Goal: Task Accomplishment & Management: Use online tool/utility

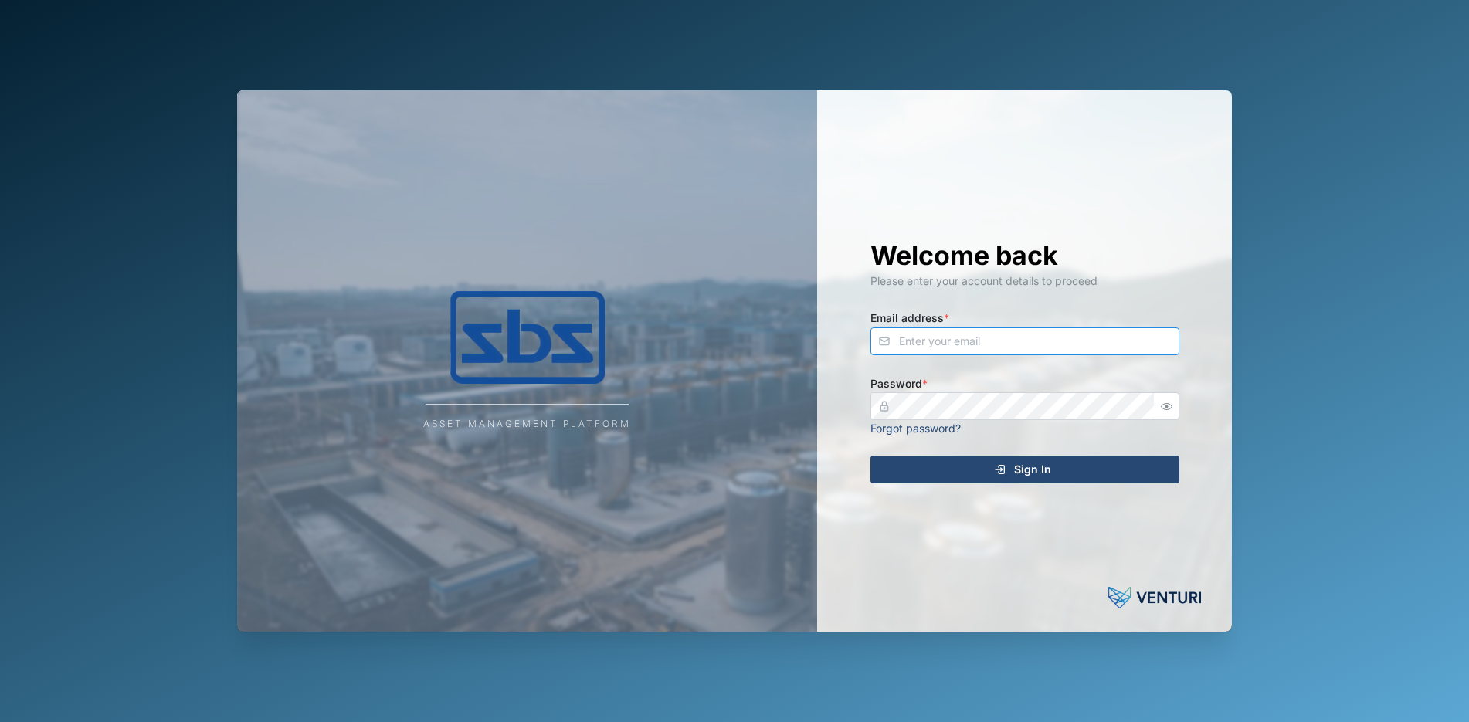
type input "[PERSON_NAME][EMAIL_ADDRESS][DOMAIN_NAME]"
click at [1166, 405] on icon "button" at bounding box center [1167, 407] width 12 height 12
click at [1043, 466] on span "Sign In" at bounding box center [1032, 469] width 37 height 26
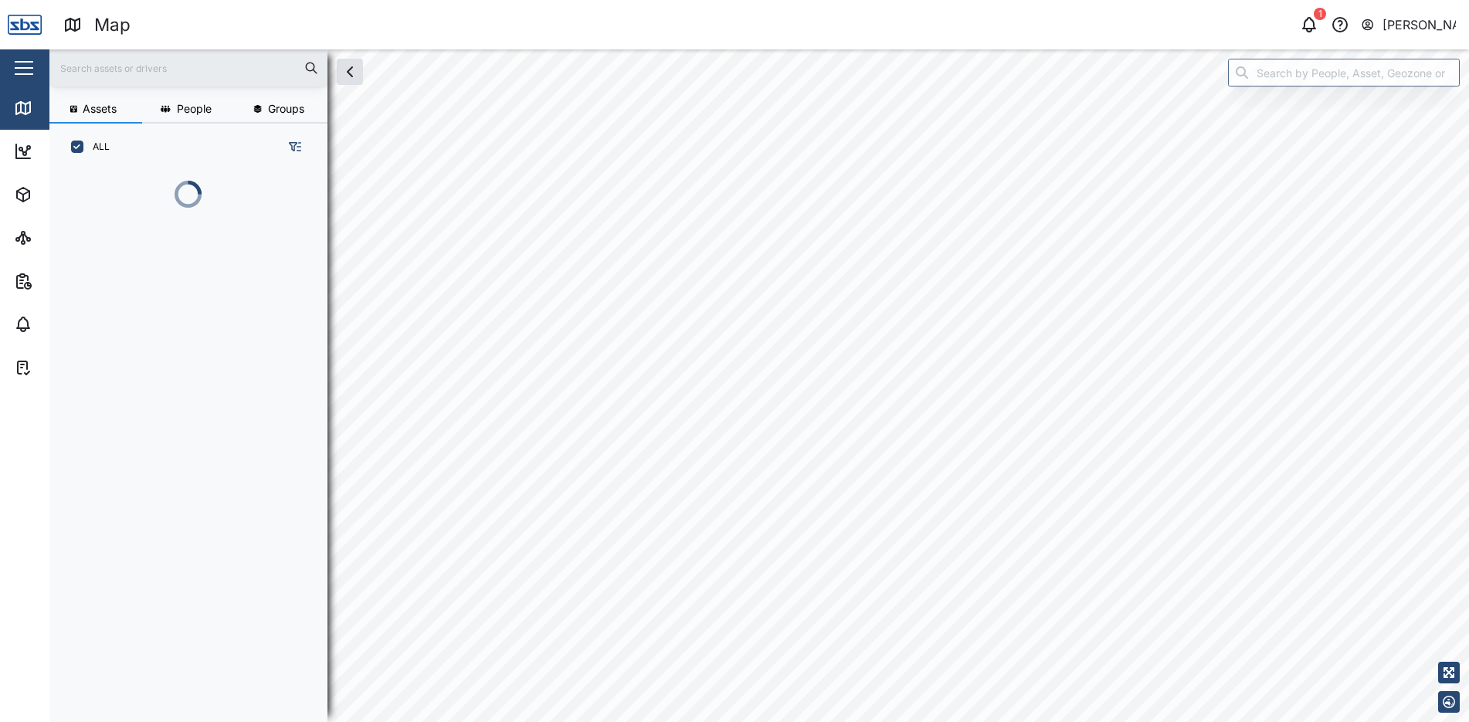
scroll to position [533, 242]
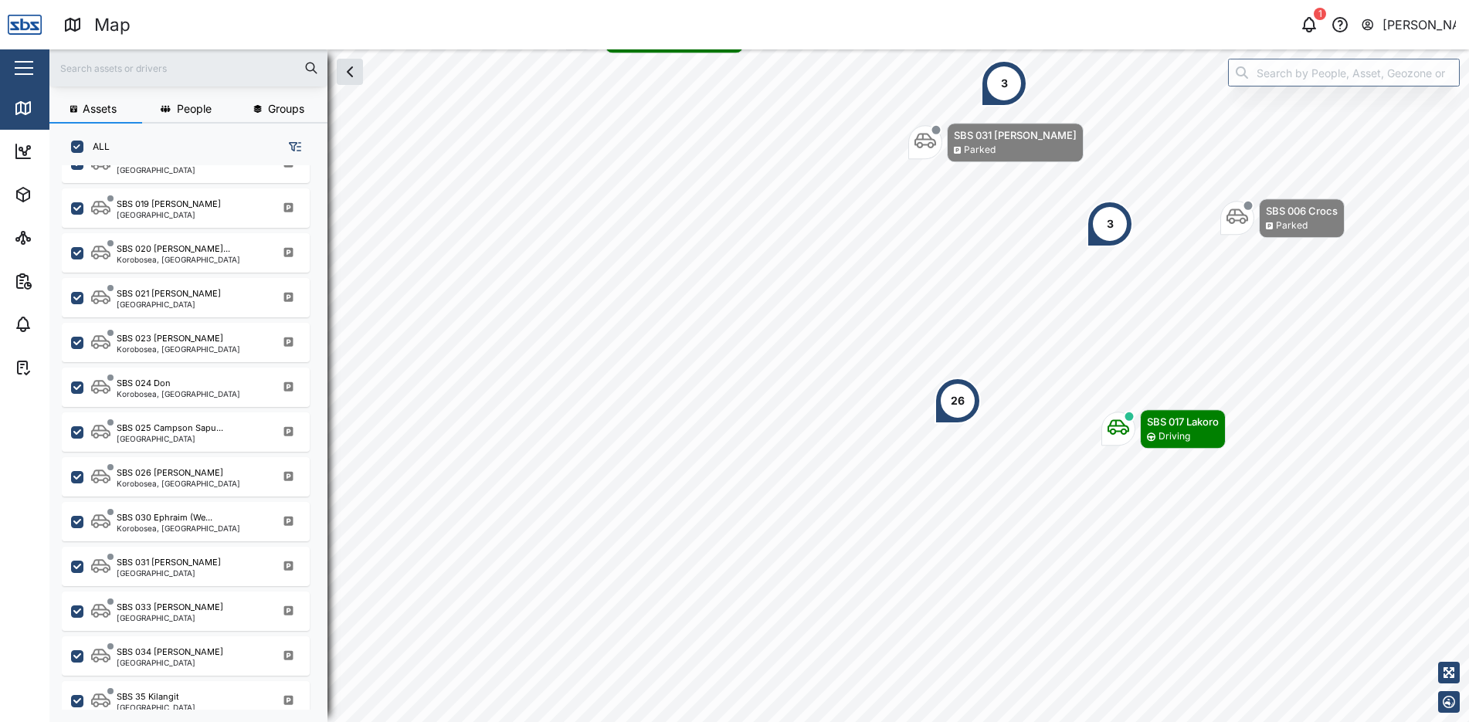
scroll to position [1467, 0]
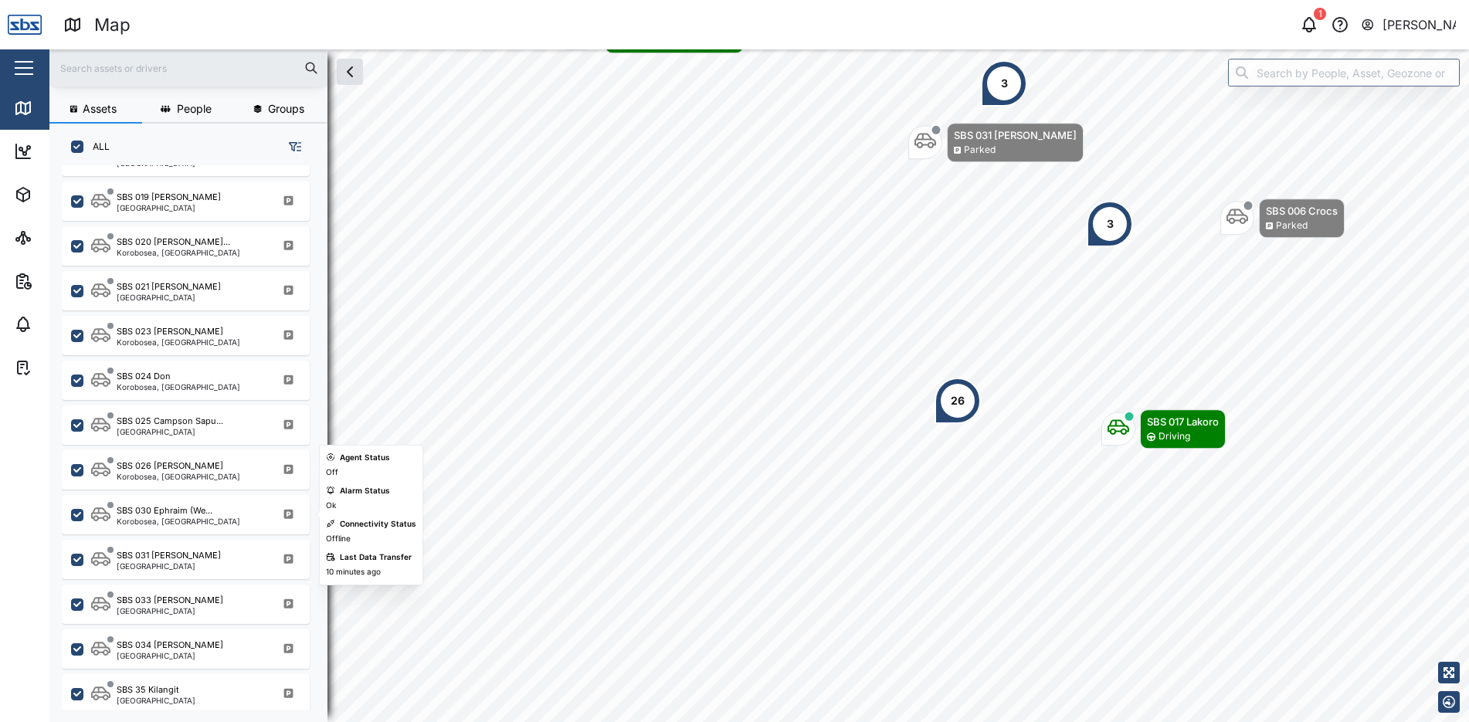
click at [201, 517] on div "Korobosea, [GEOGRAPHIC_DATA]" at bounding box center [179, 521] width 124 height 8
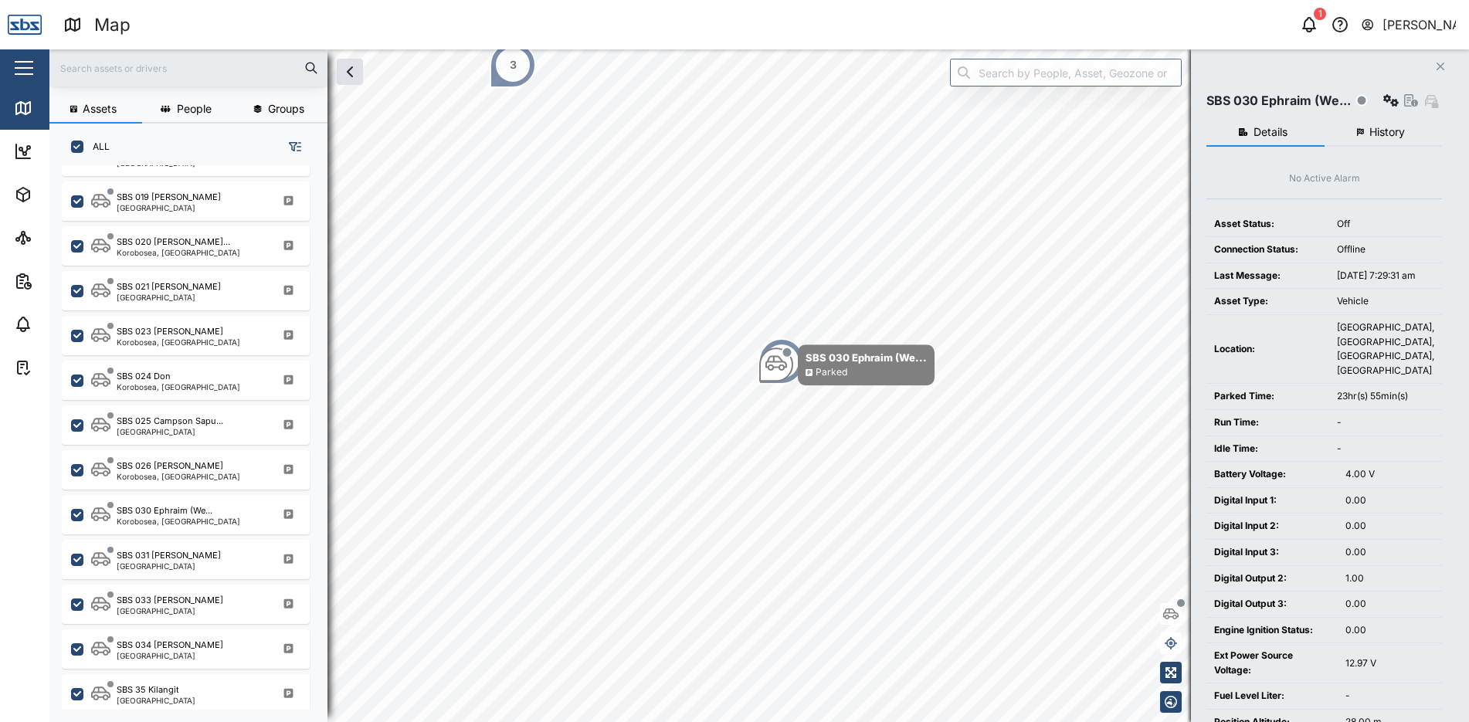
click at [1371, 137] on span "History" at bounding box center [1387, 132] width 36 height 11
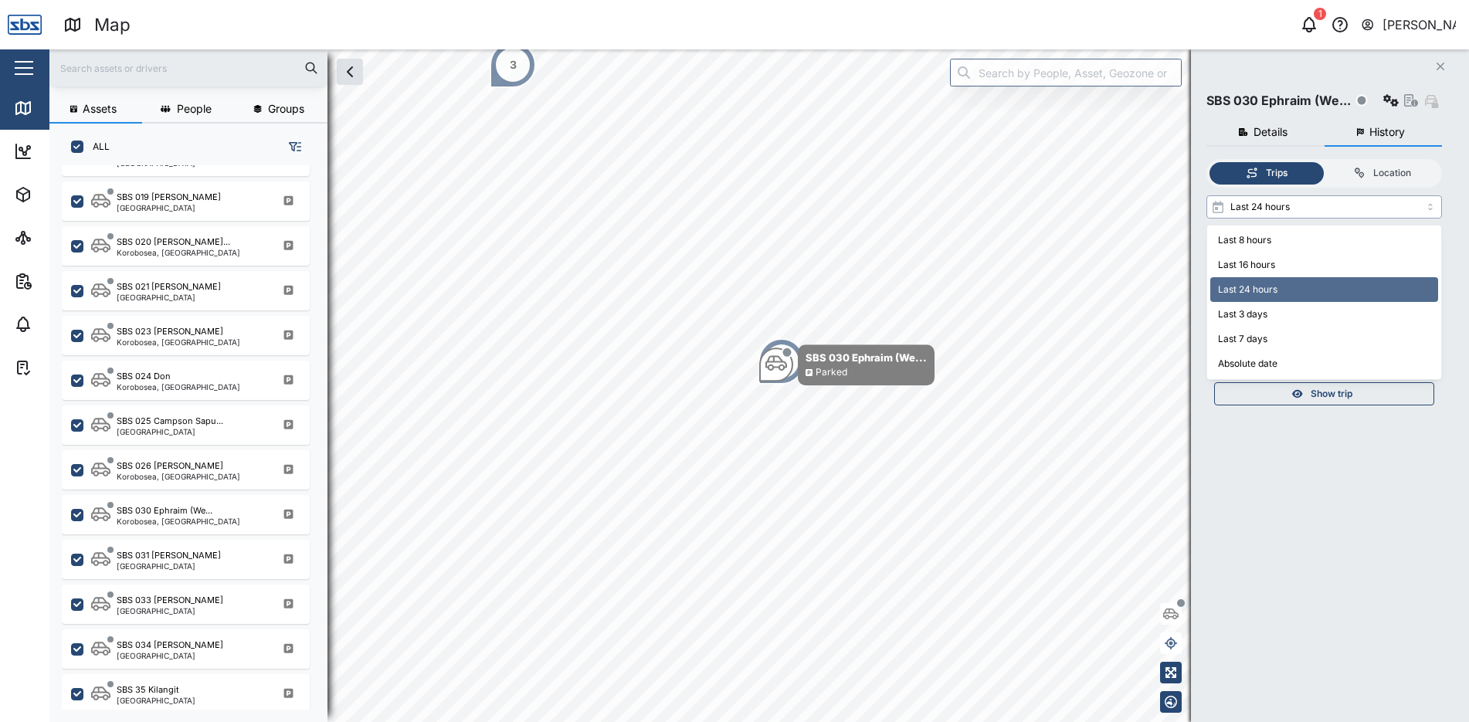
click at [1433, 208] on input "Last 24 hours" at bounding box center [1324, 206] width 236 height 23
type input "Last 3 days"
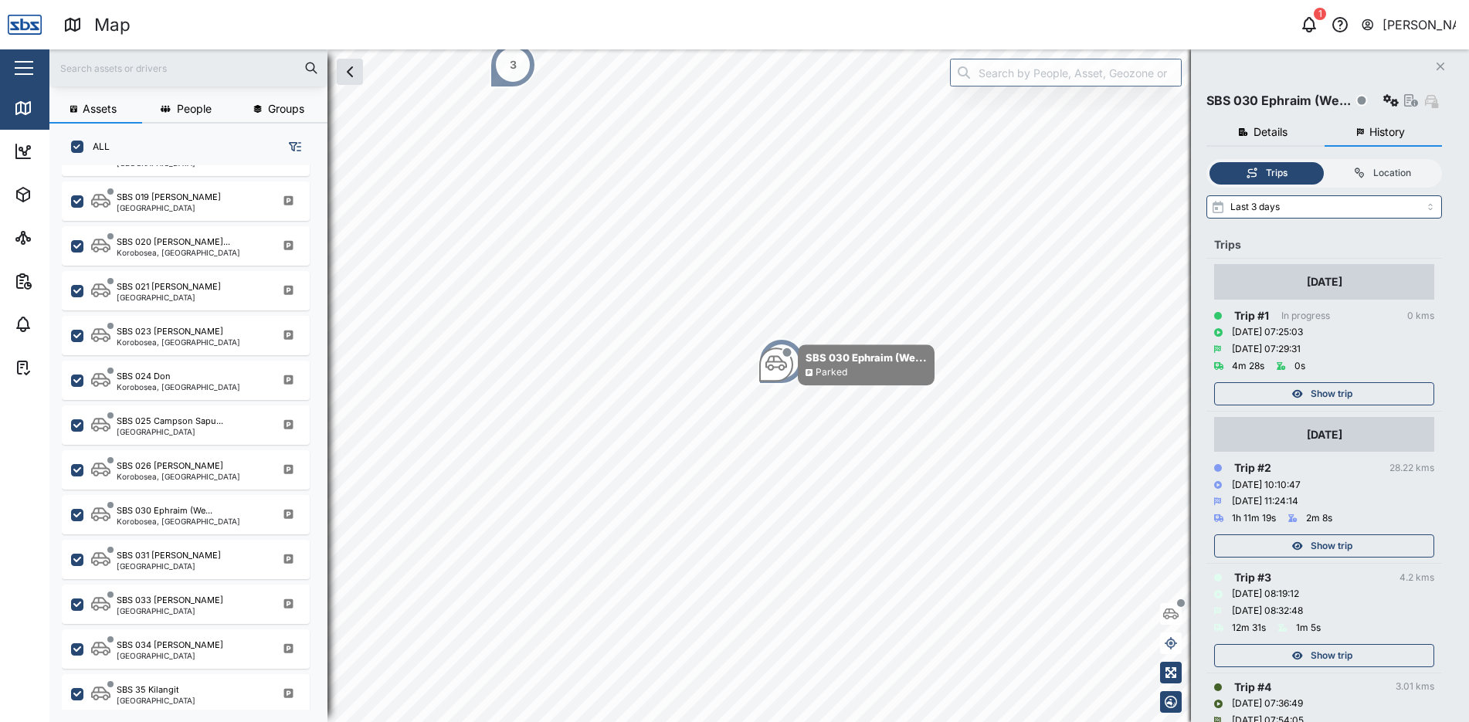
click at [1299, 394] on icon "button" at bounding box center [1297, 393] width 11 height 9
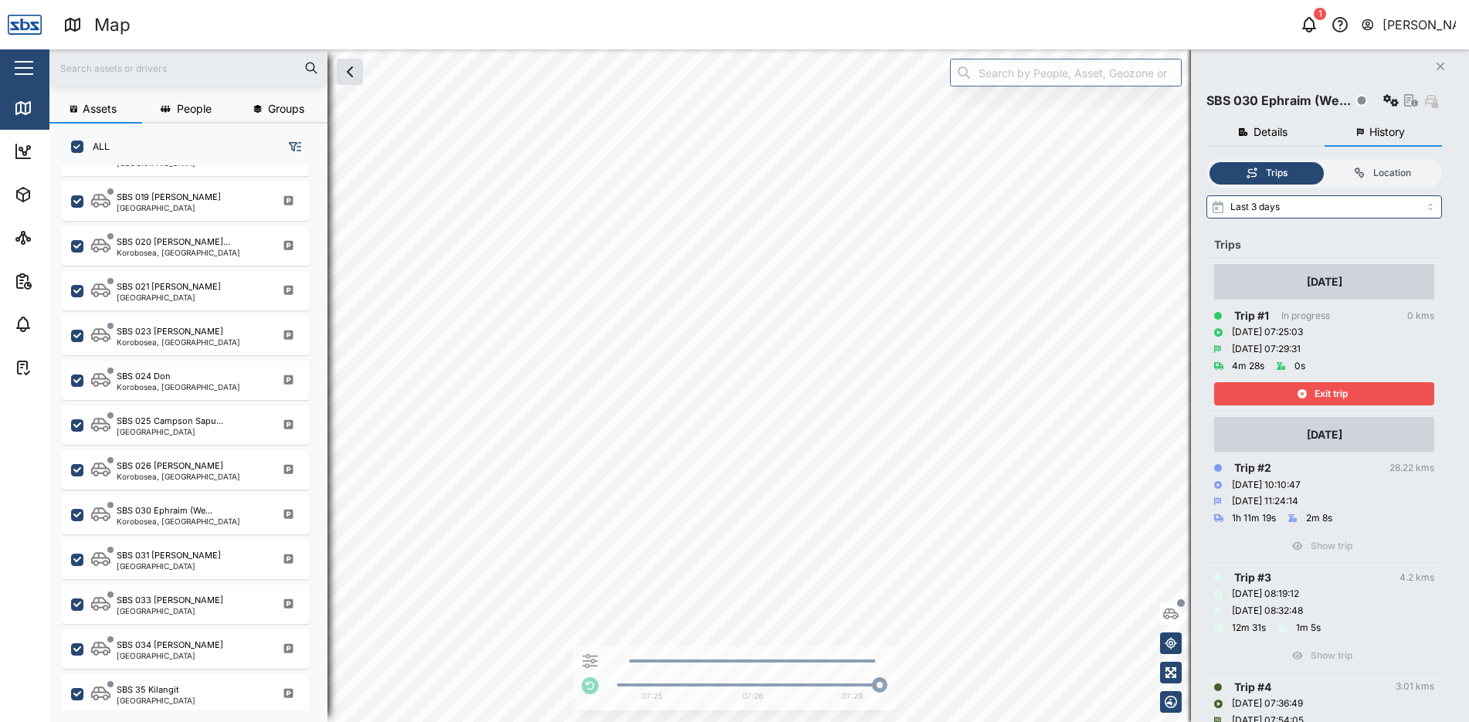
click at [1299, 394] on icon "button" at bounding box center [1302, 393] width 9 height 9
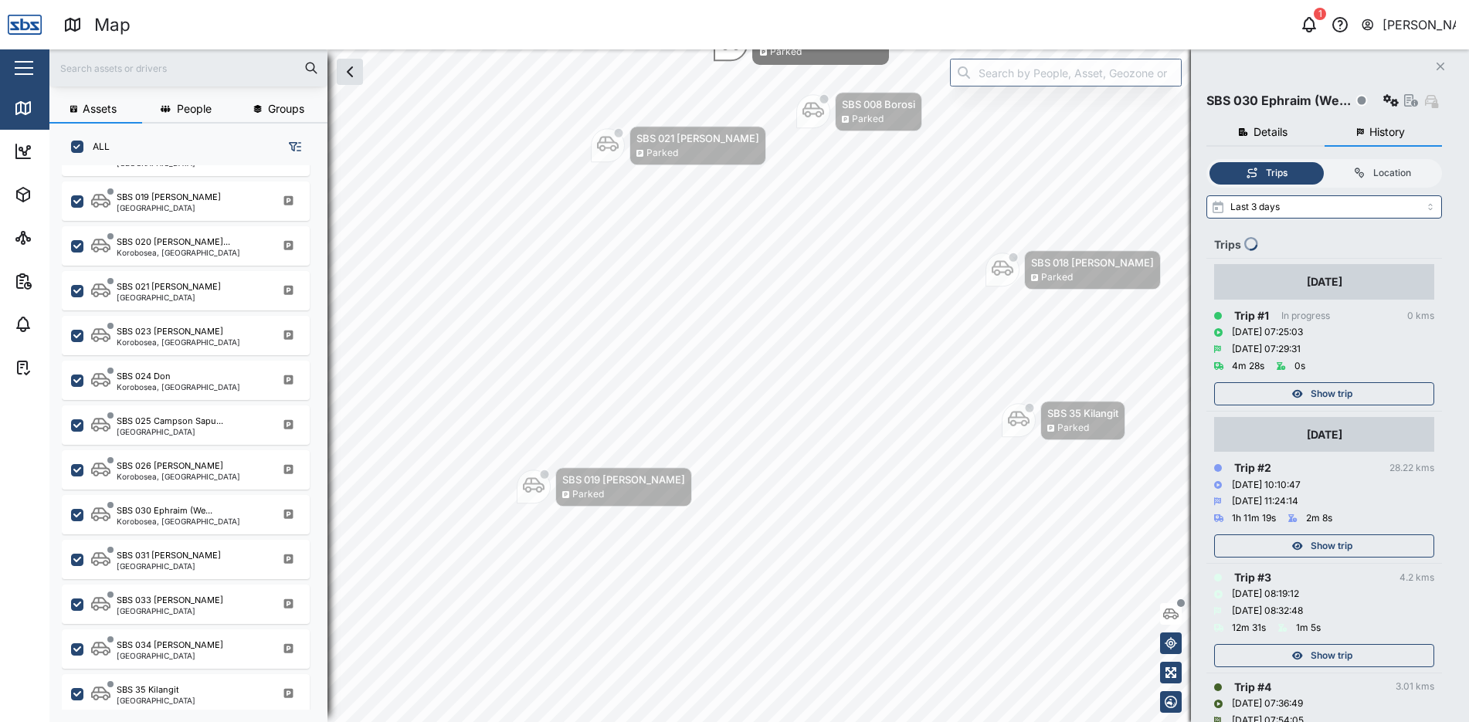
click at [1329, 542] on span "Show trip" at bounding box center [1332, 546] width 42 height 22
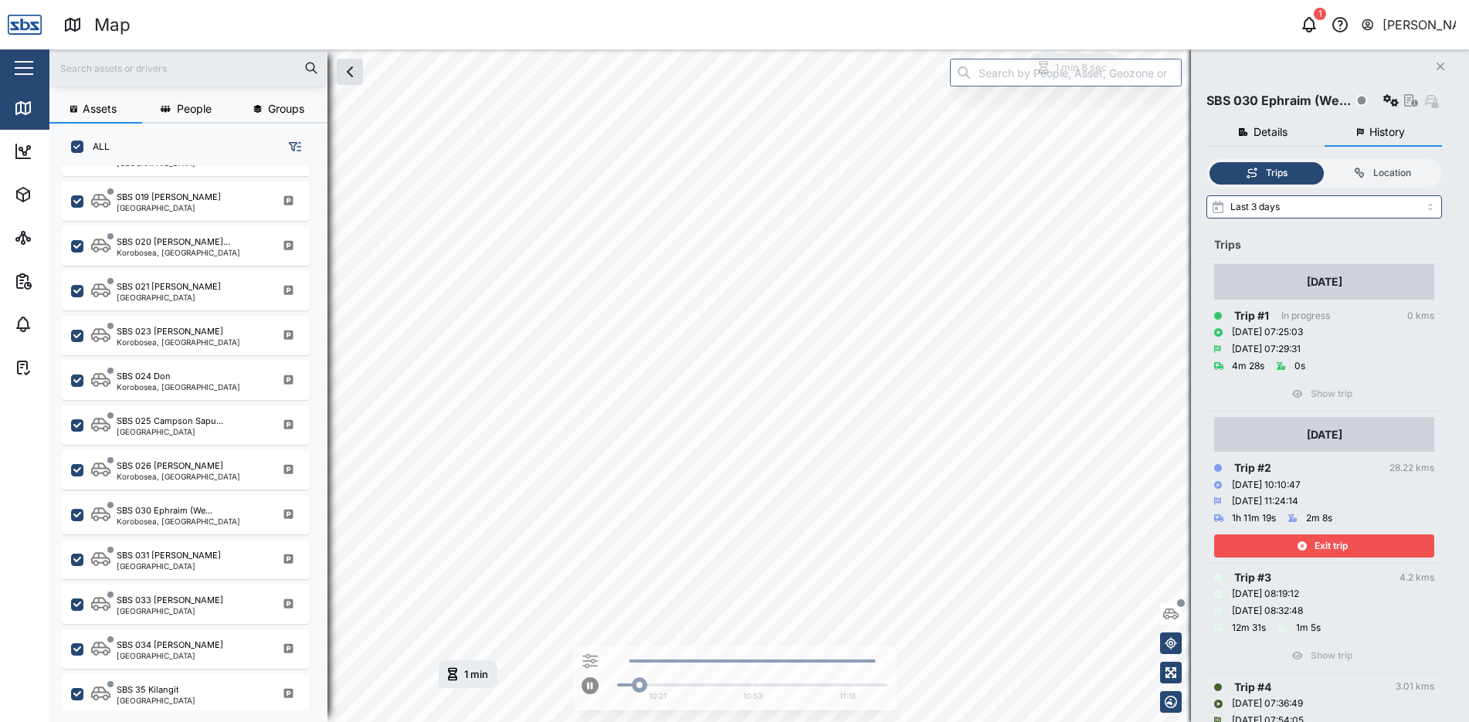
click at [1329, 542] on span "Exit trip" at bounding box center [1331, 546] width 33 height 22
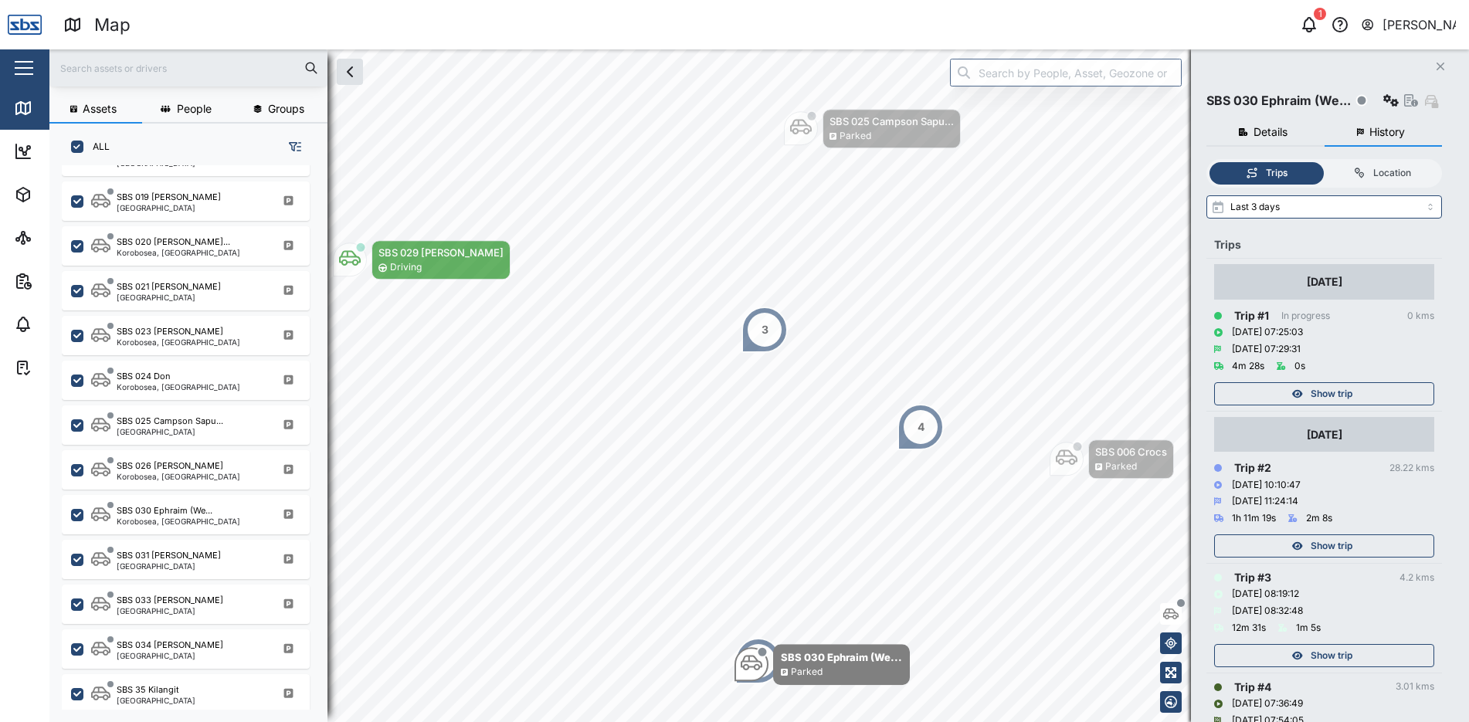
click at [1333, 656] on span "Show trip" at bounding box center [1332, 656] width 42 height 22
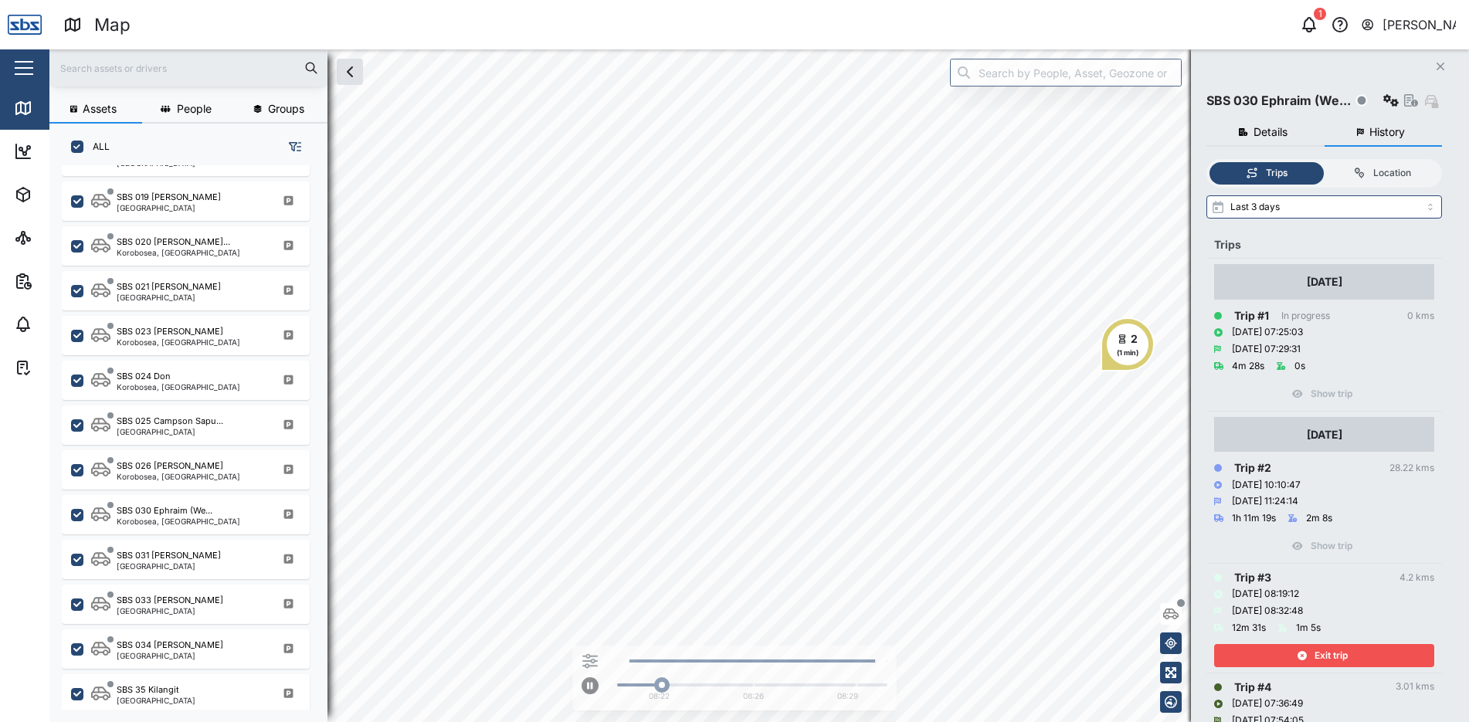
click at [1333, 658] on span "Exit trip" at bounding box center [1331, 656] width 33 height 22
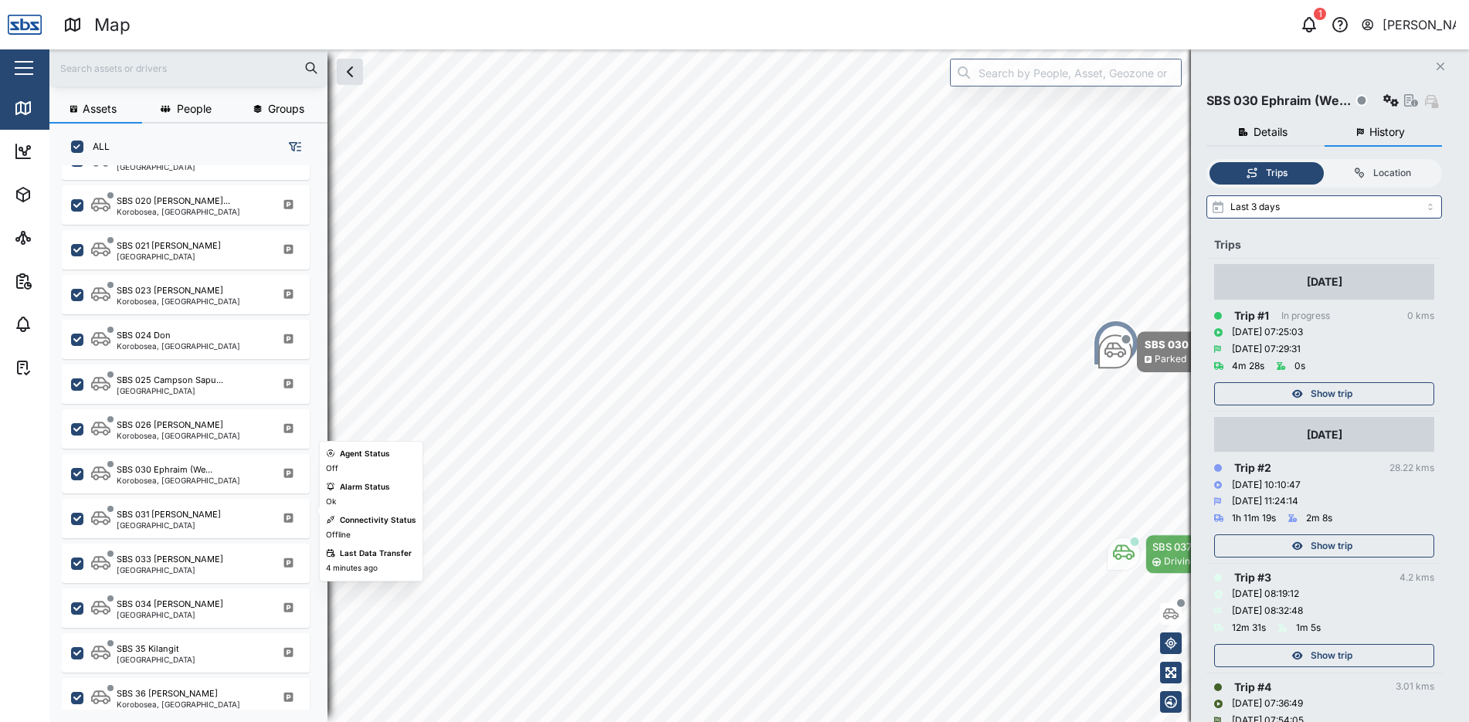
scroll to position [1516, 0]
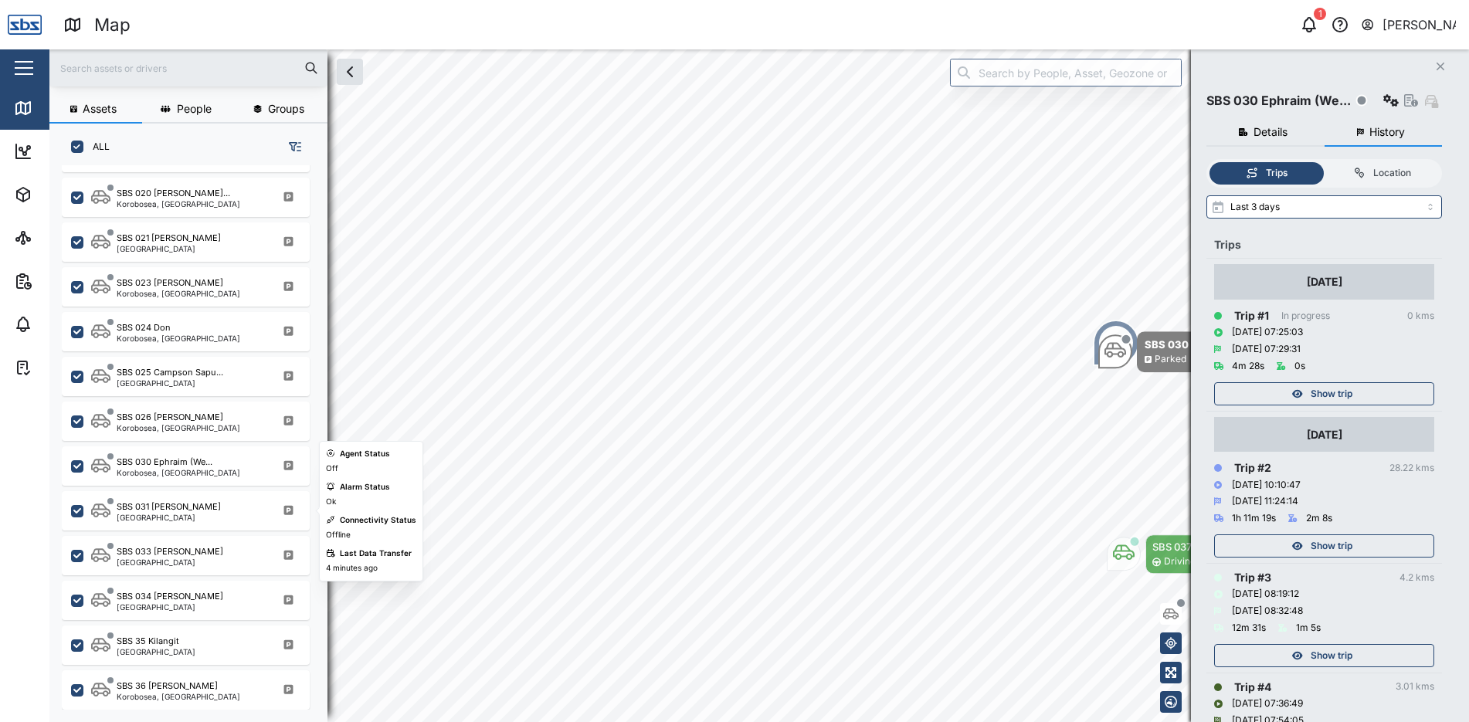
click at [206, 507] on div "SBS 031 [PERSON_NAME][GEOGRAPHIC_DATA]" at bounding box center [195, 510] width 209 height 21
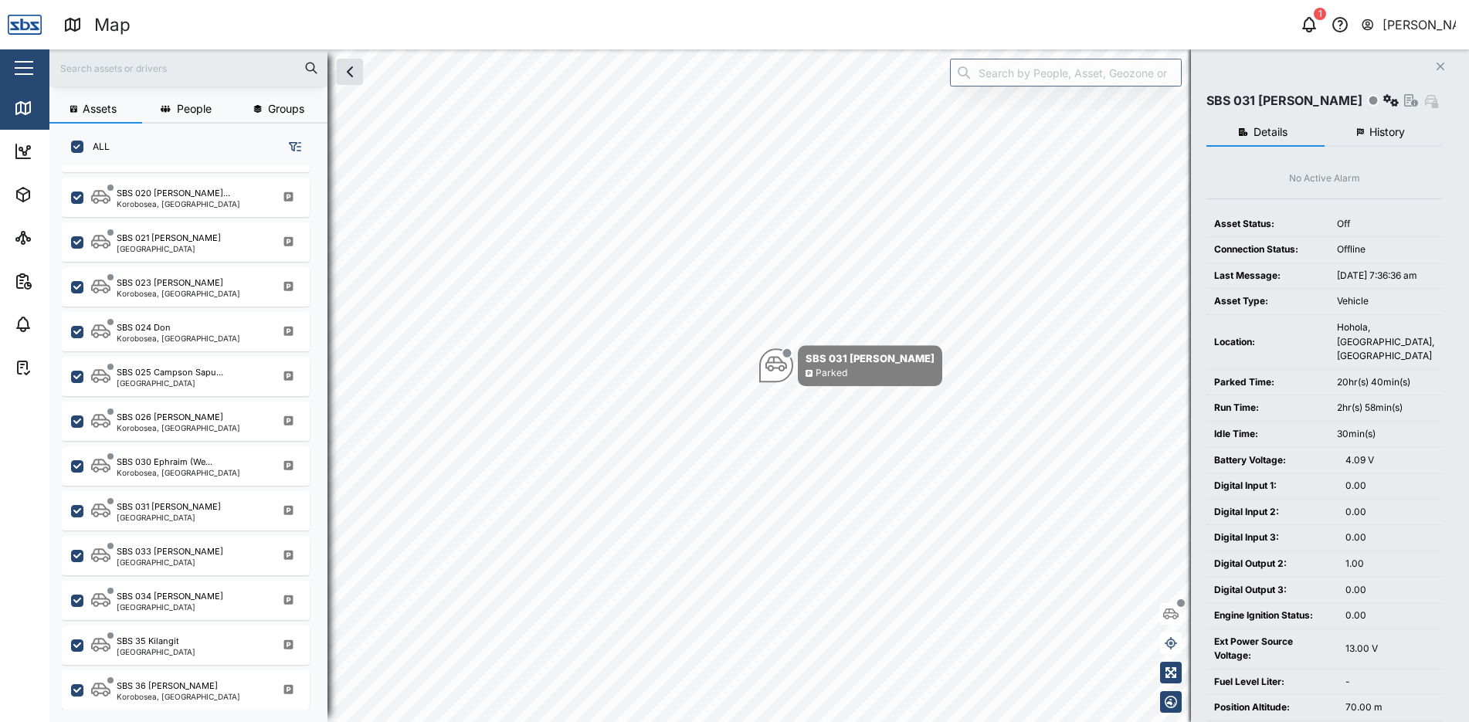
click at [1372, 127] on span "History" at bounding box center [1387, 132] width 36 height 11
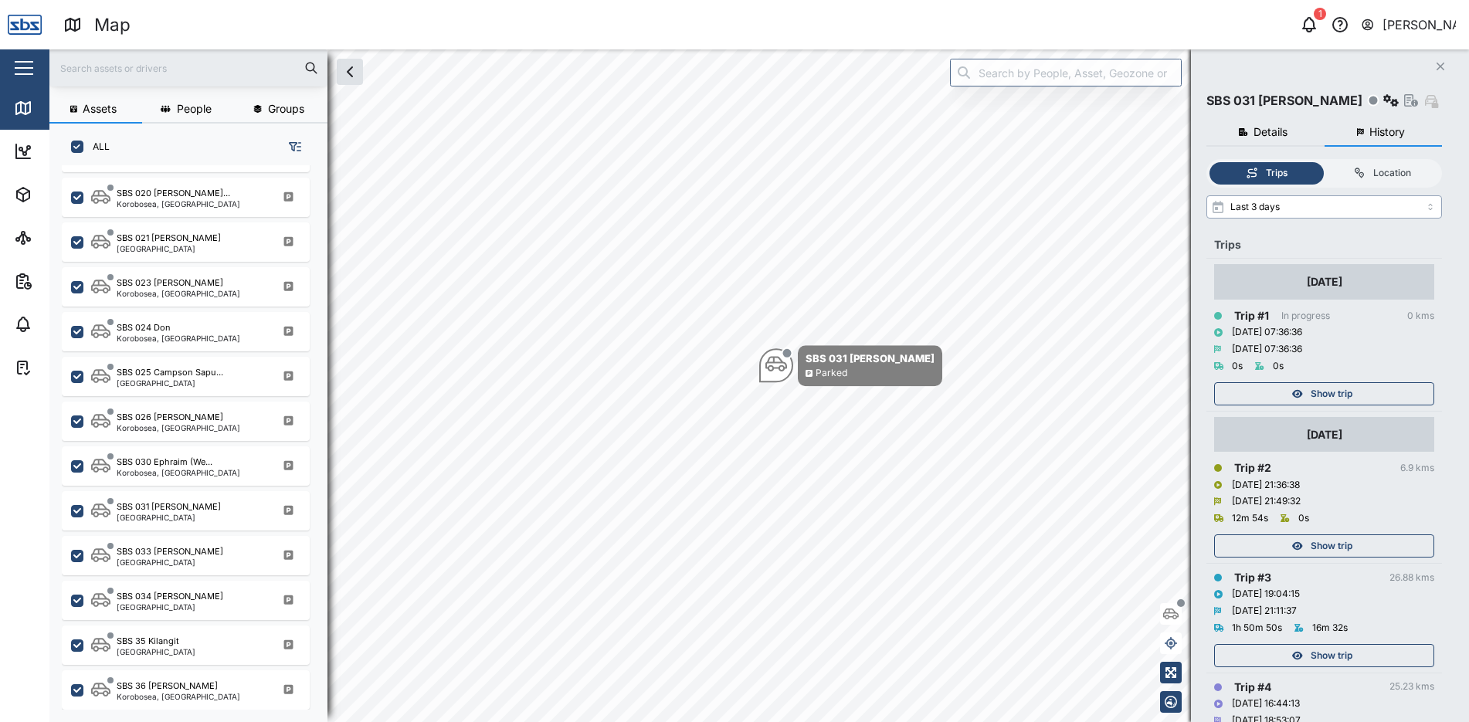
click at [1430, 209] on input "Last 3 days" at bounding box center [1324, 206] width 236 height 23
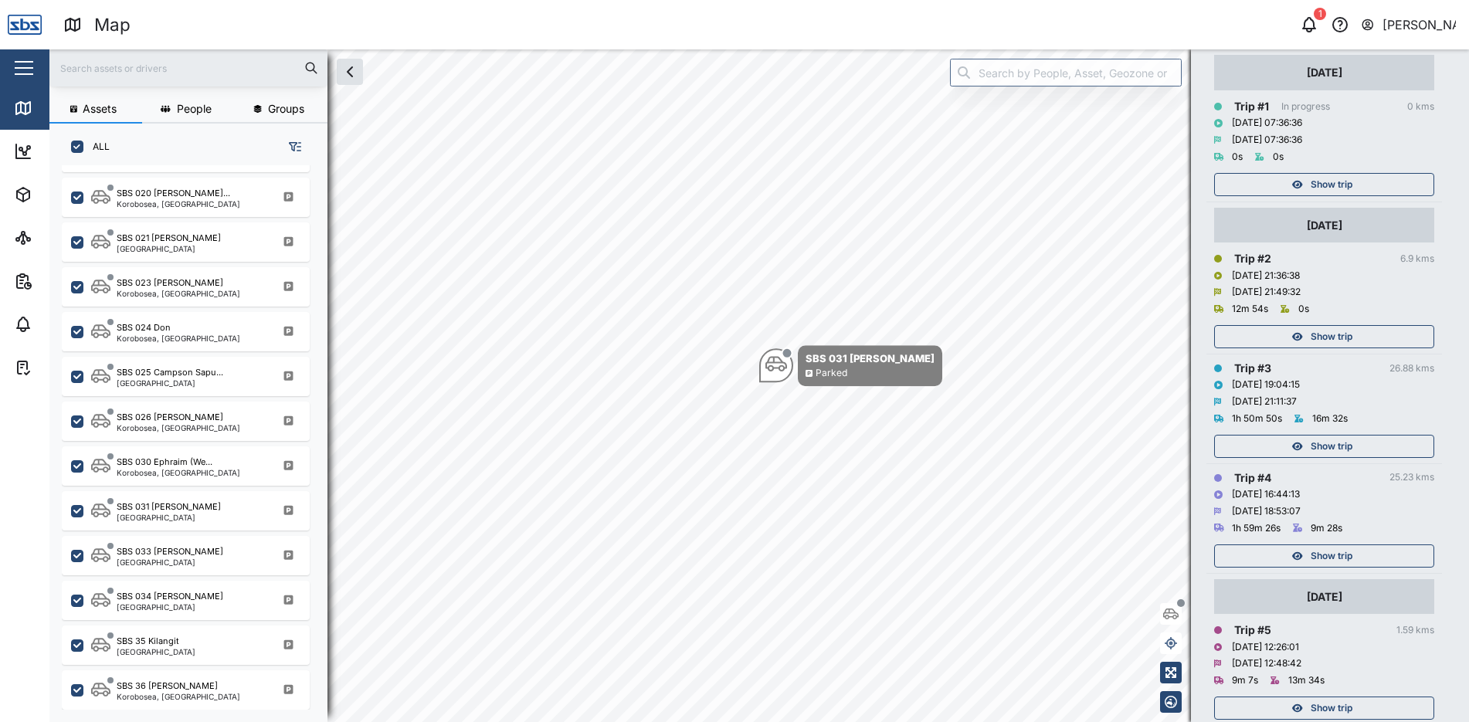
scroll to position [232, 0]
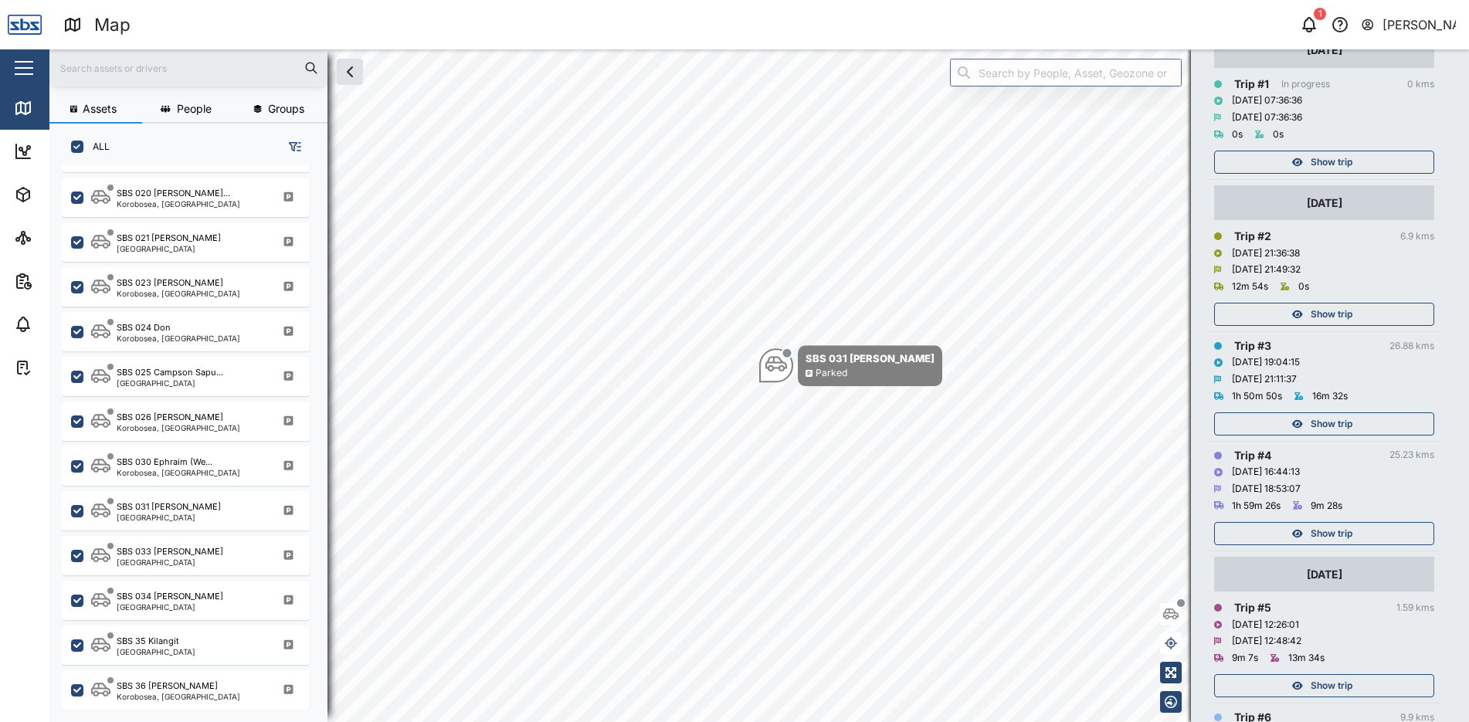
click at [1335, 532] on span "Show trip" at bounding box center [1332, 534] width 42 height 22
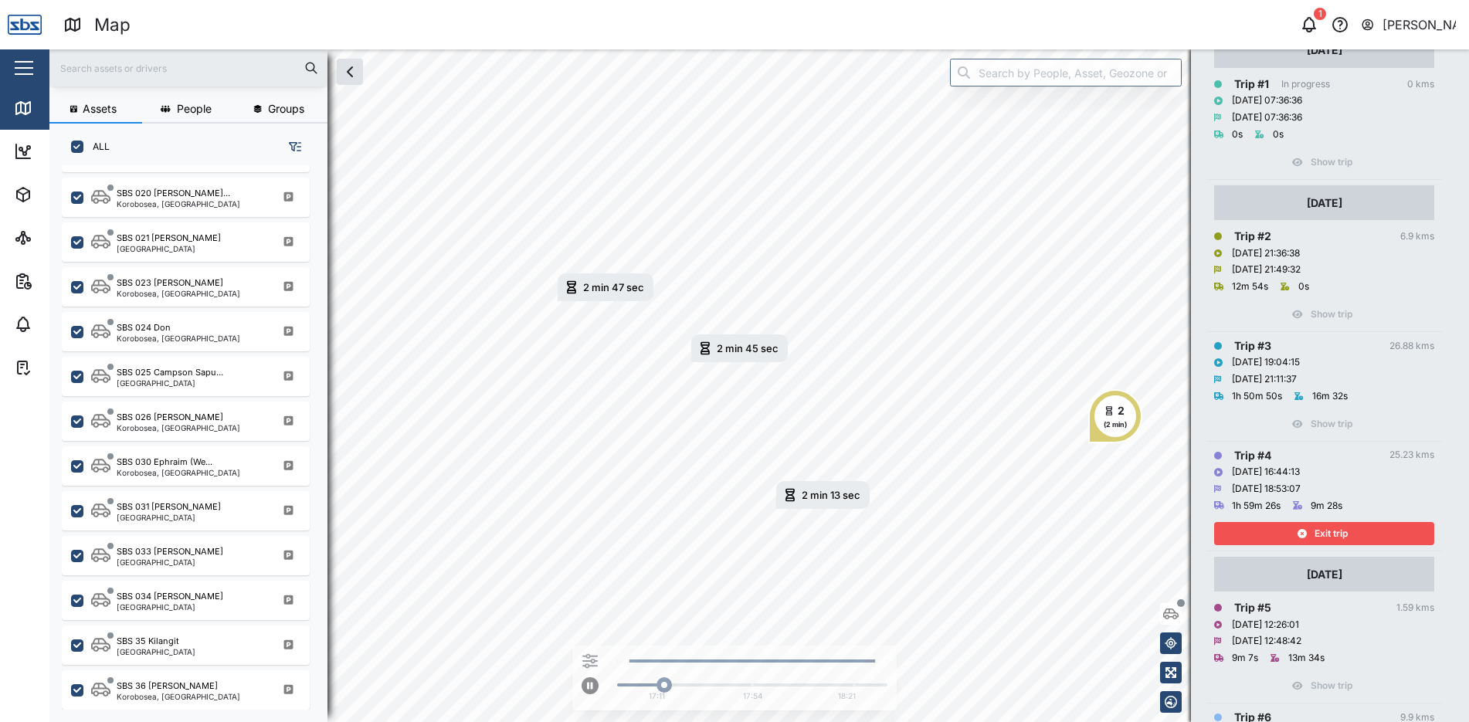
click at [1335, 532] on span "Exit trip" at bounding box center [1331, 534] width 33 height 22
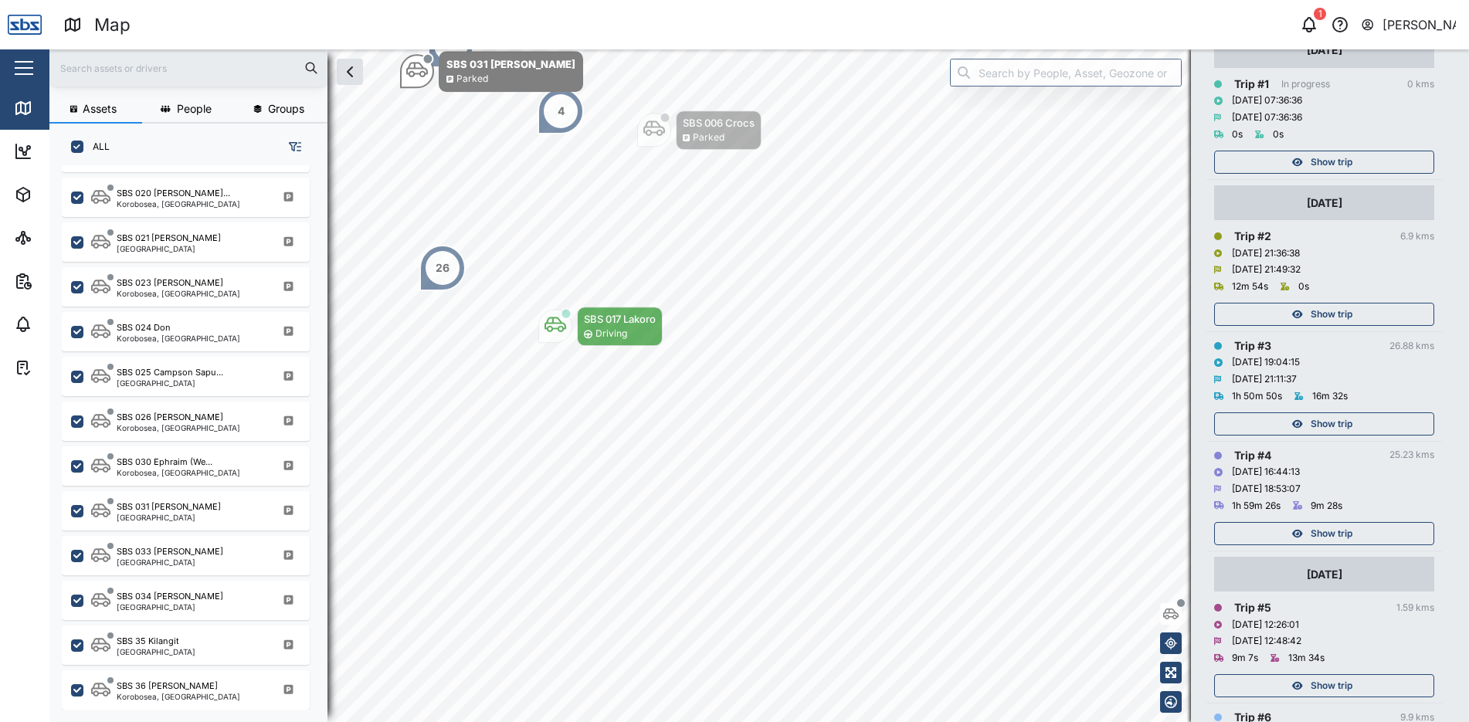
click at [1365, 685] on div "Show trip" at bounding box center [1322, 686] width 201 height 22
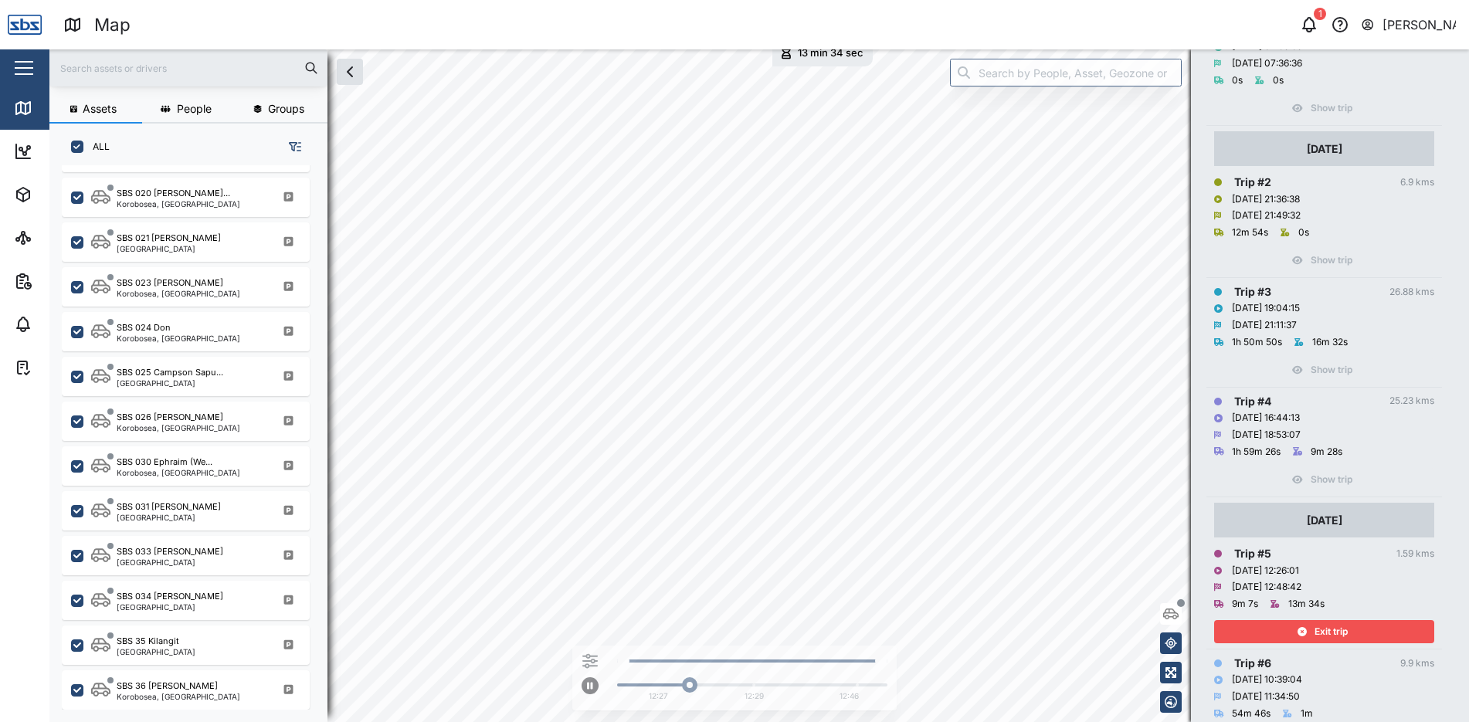
scroll to position [463, 0]
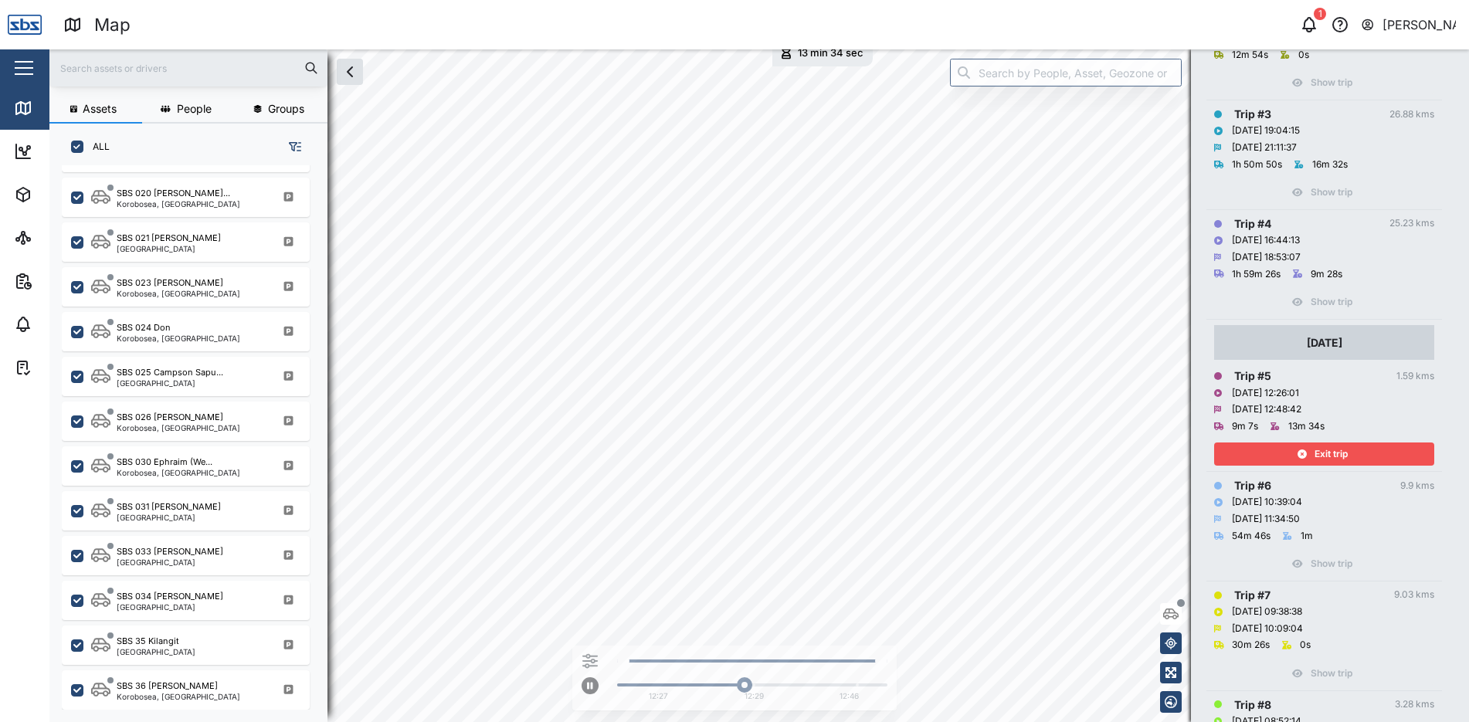
click at [1350, 457] on div "Exit trip" at bounding box center [1322, 454] width 201 height 22
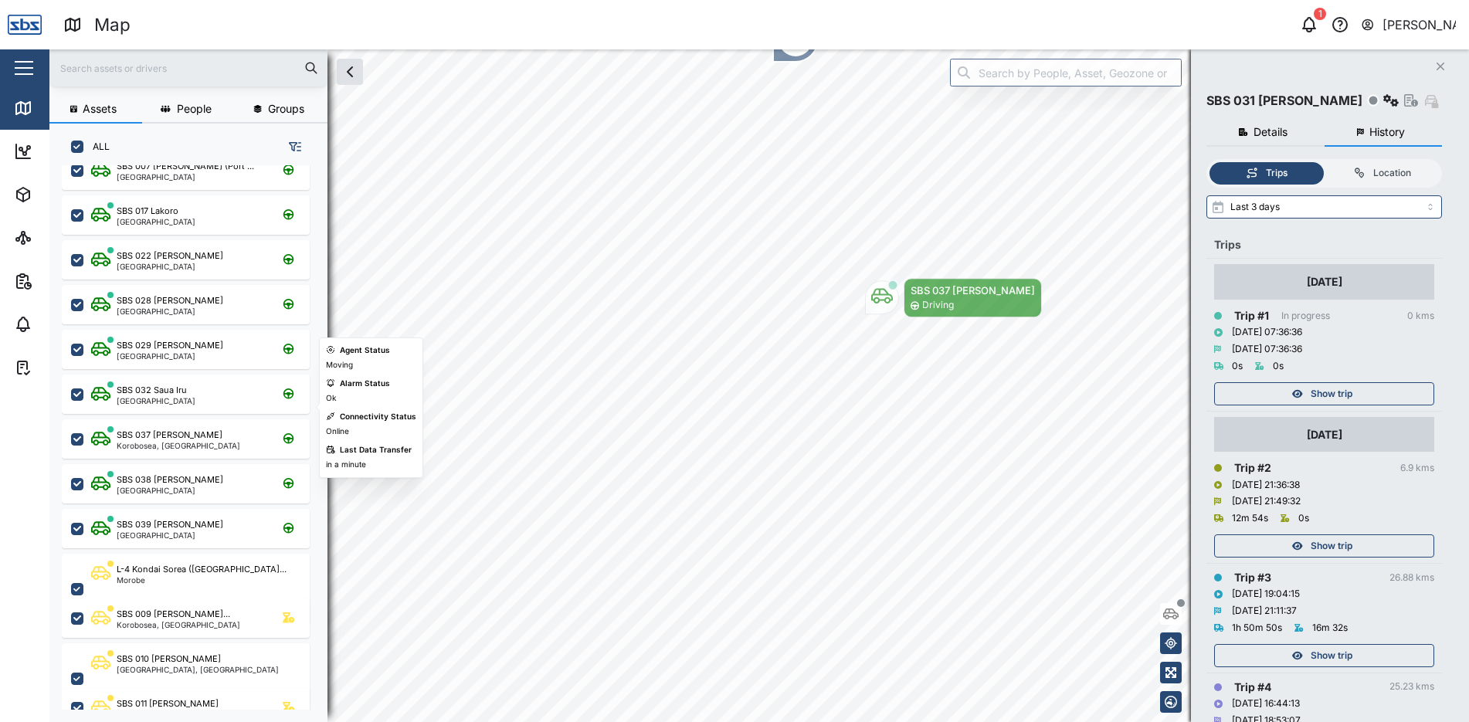
scroll to position [232, 0]
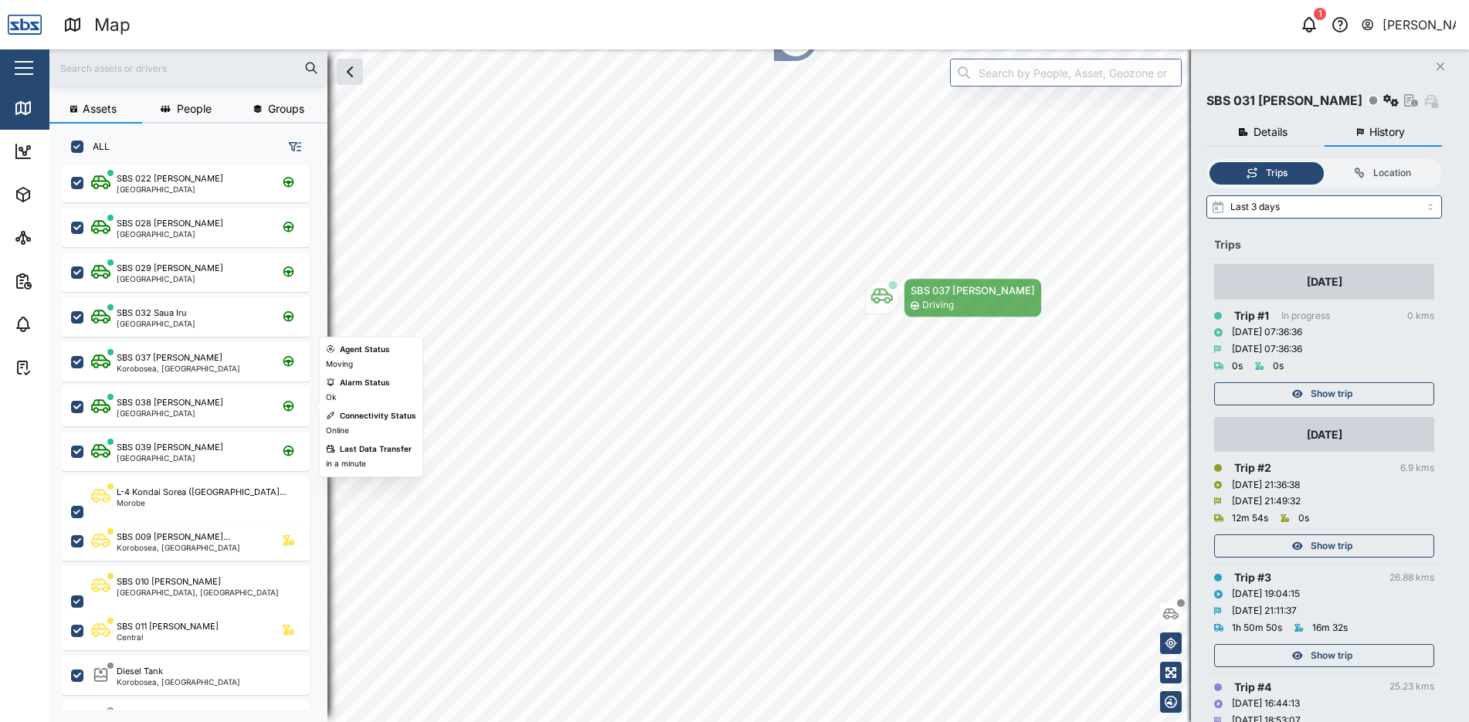
click at [192, 414] on div "SBS 038 [PERSON_NAME] [GEOGRAPHIC_DATA]" at bounding box center [195, 406] width 209 height 21
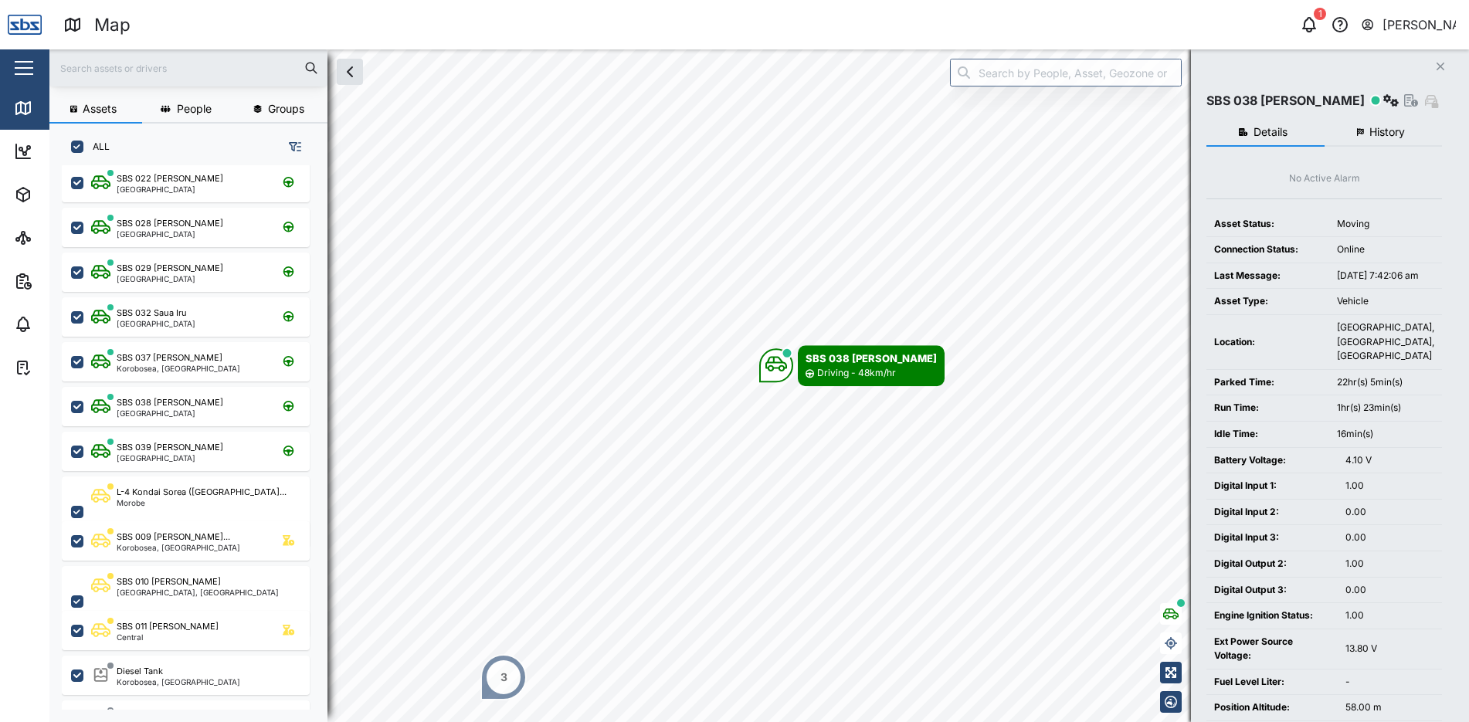
click at [1399, 132] on span "History" at bounding box center [1387, 132] width 36 height 11
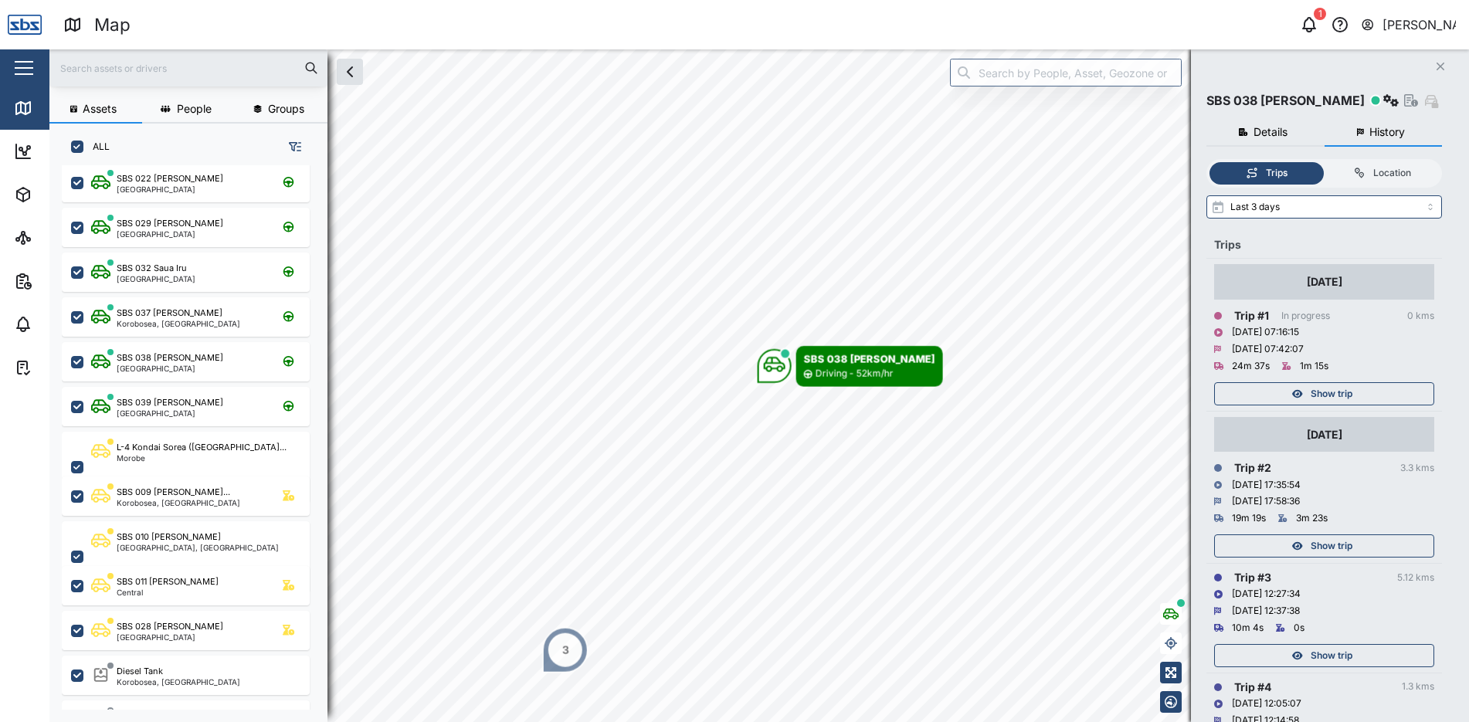
click at [1348, 396] on span "Show trip" at bounding box center [1332, 394] width 42 height 22
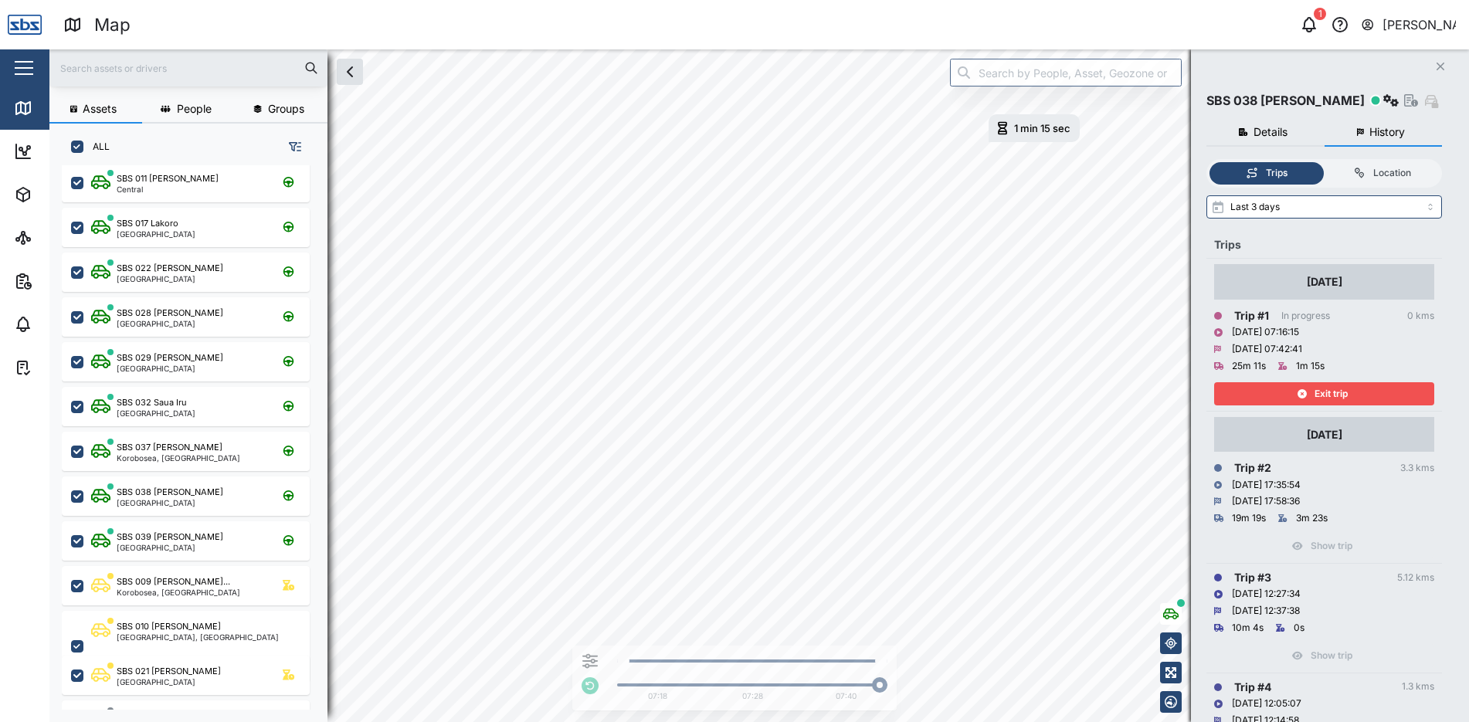
click at [1331, 382] on button "Exit trip" at bounding box center [1324, 393] width 220 height 23
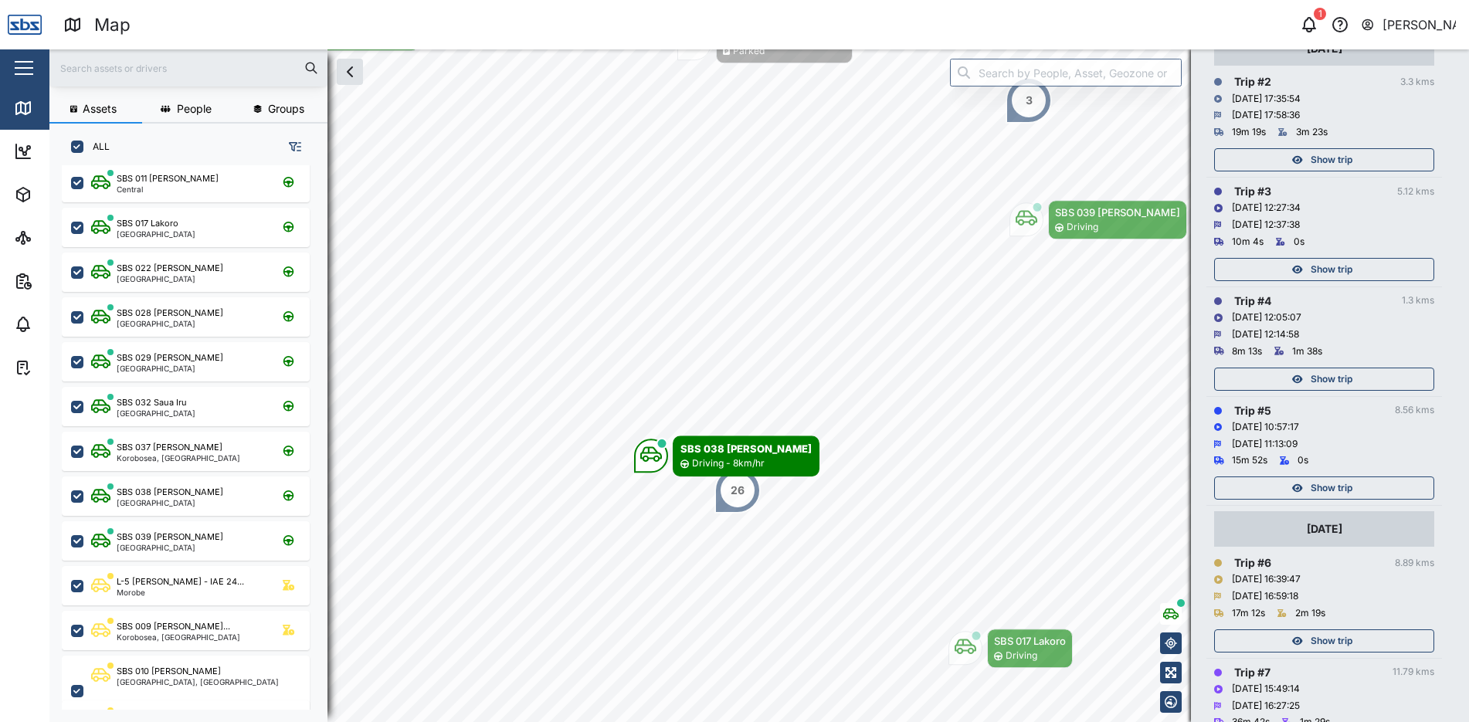
scroll to position [309, 0]
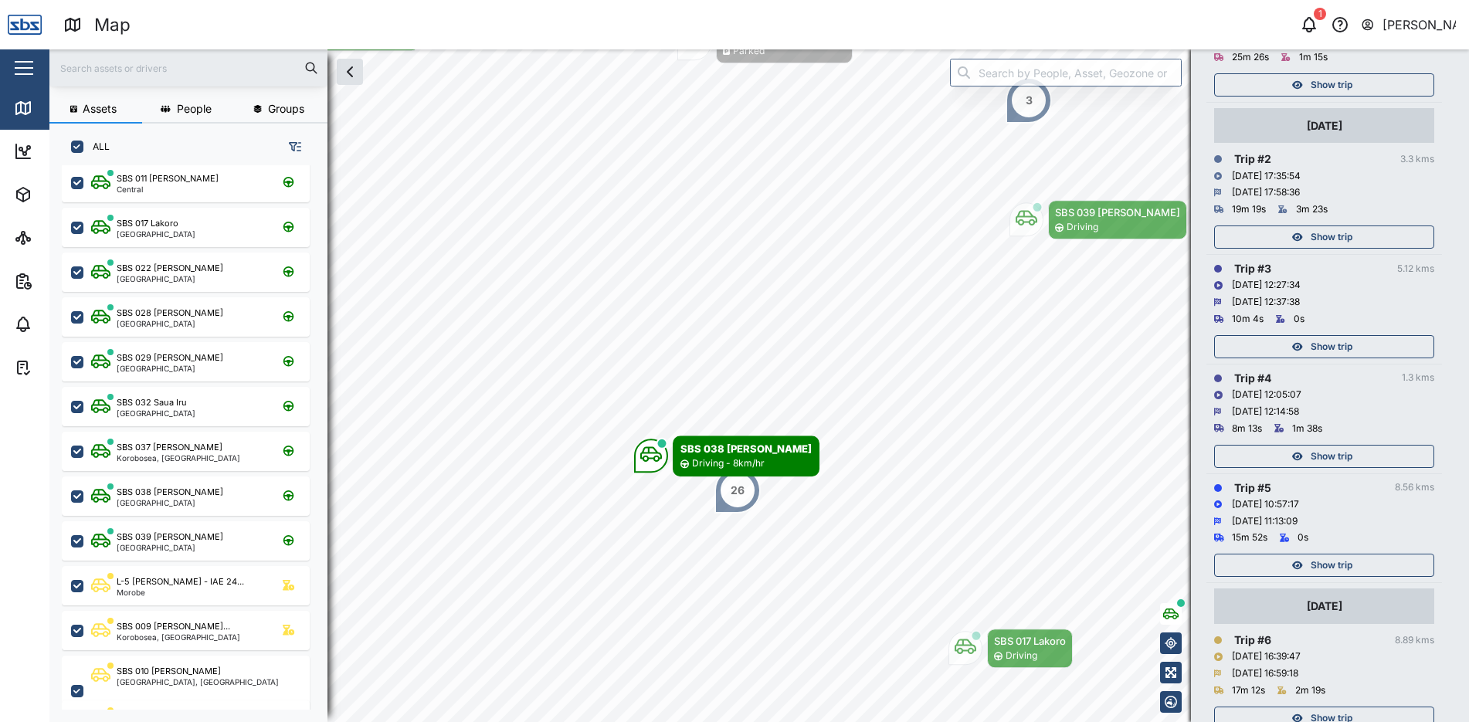
click at [1328, 561] on span "Show trip" at bounding box center [1332, 566] width 42 height 22
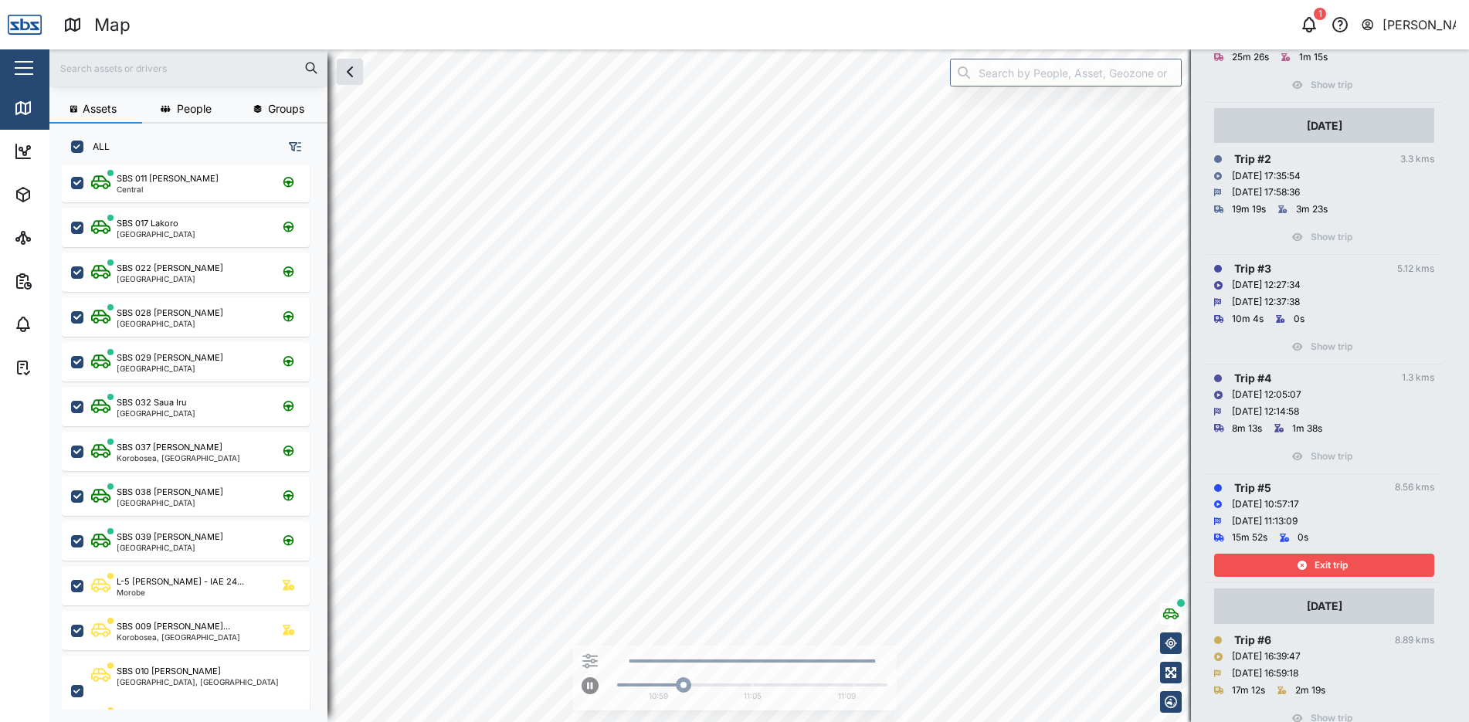
click at [1328, 561] on span "Exit trip" at bounding box center [1331, 566] width 33 height 22
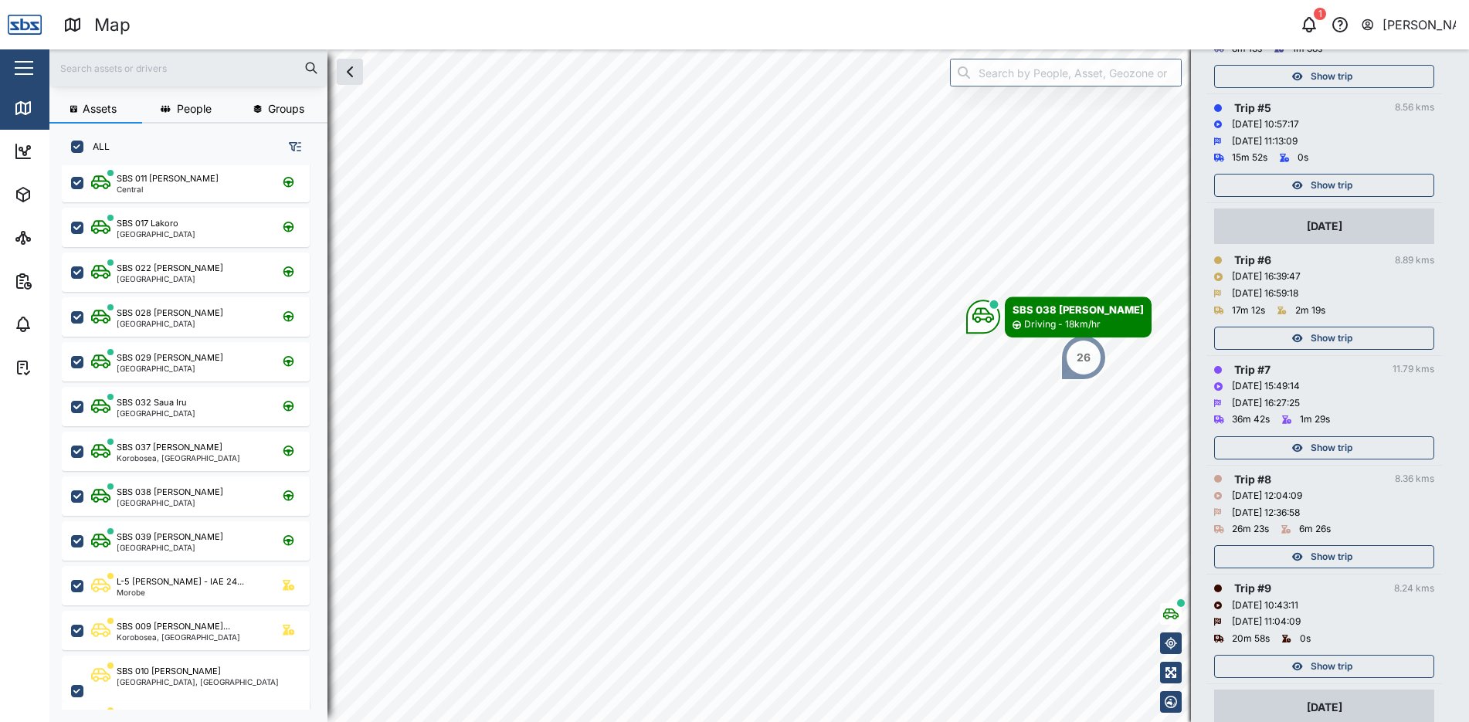
scroll to position [695, 0]
click at [1326, 654] on span "Show trip" at bounding box center [1332, 661] width 42 height 22
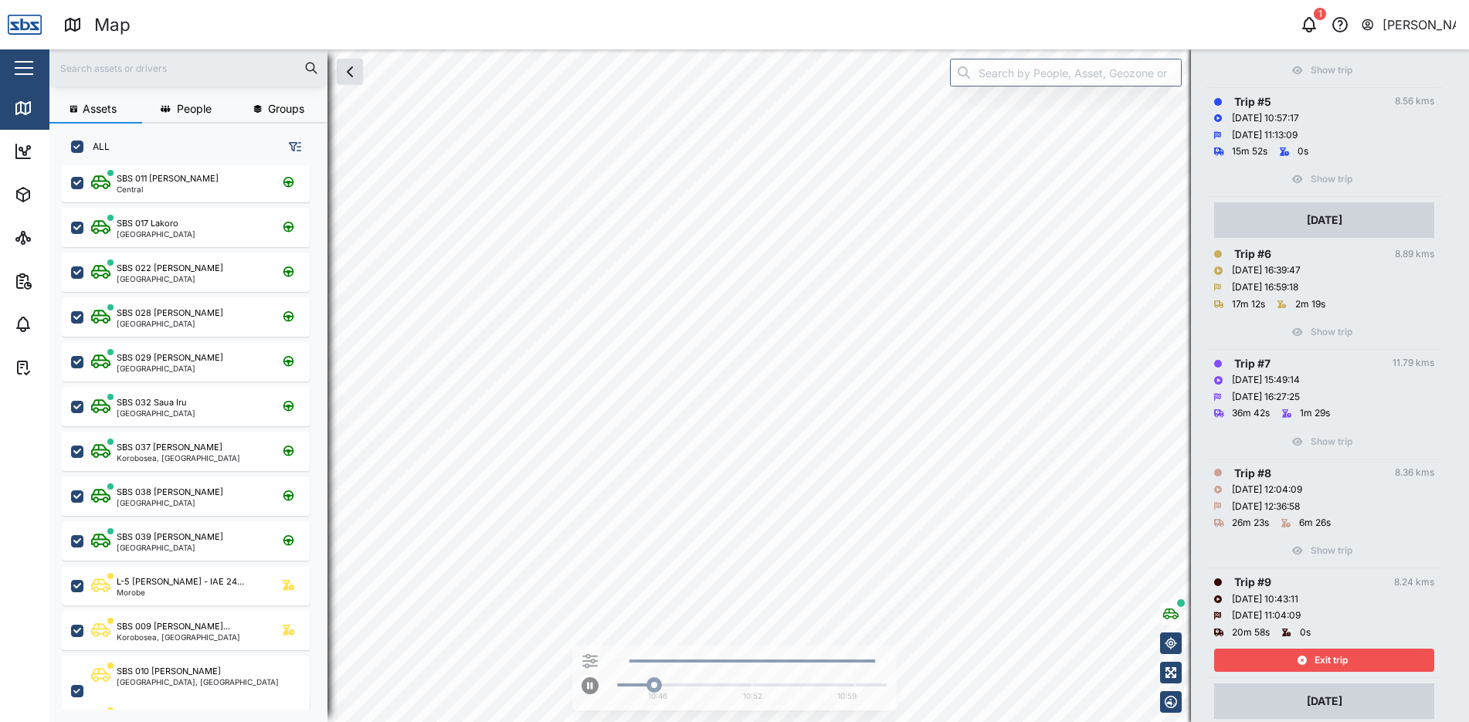
click at [1326, 654] on span "Exit trip" at bounding box center [1331, 661] width 33 height 22
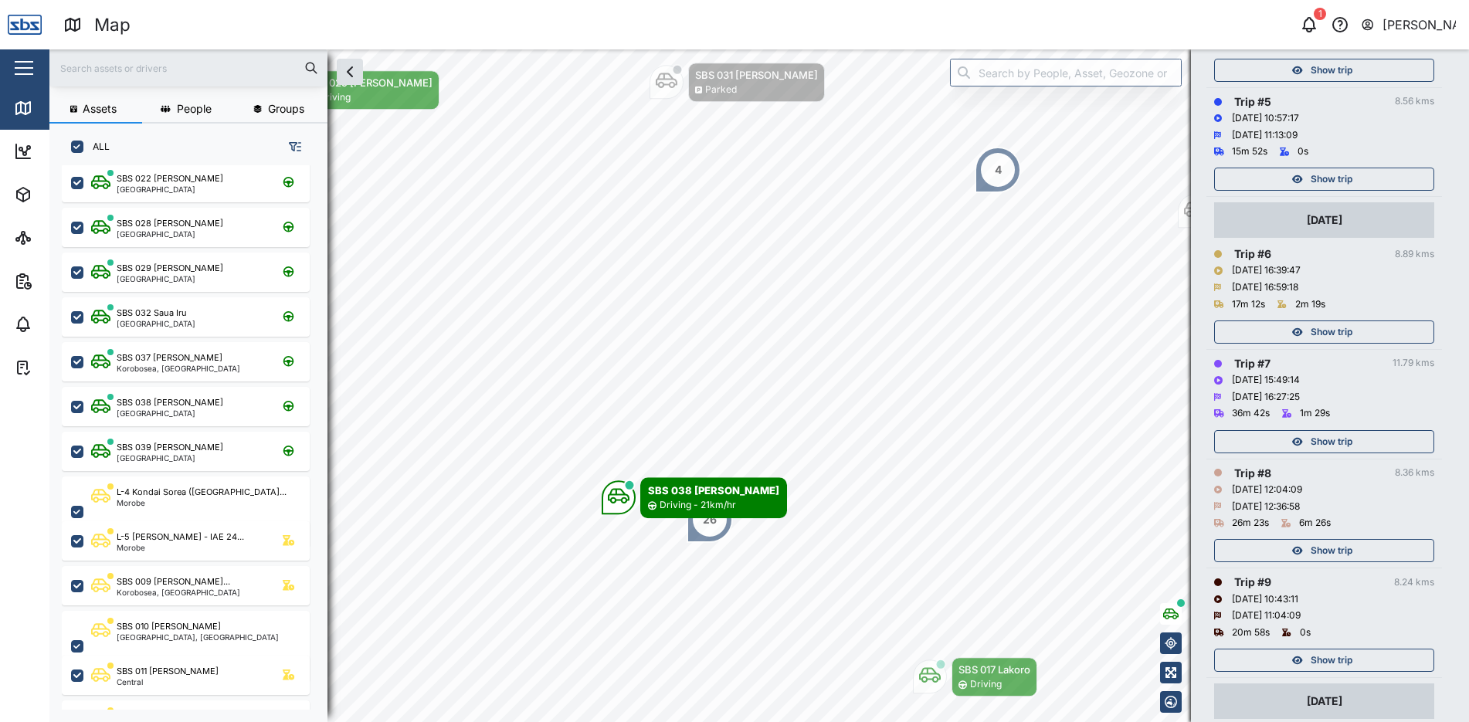
click at [1330, 555] on span "Show trip" at bounding box center [1332, 551] width 42 height 22
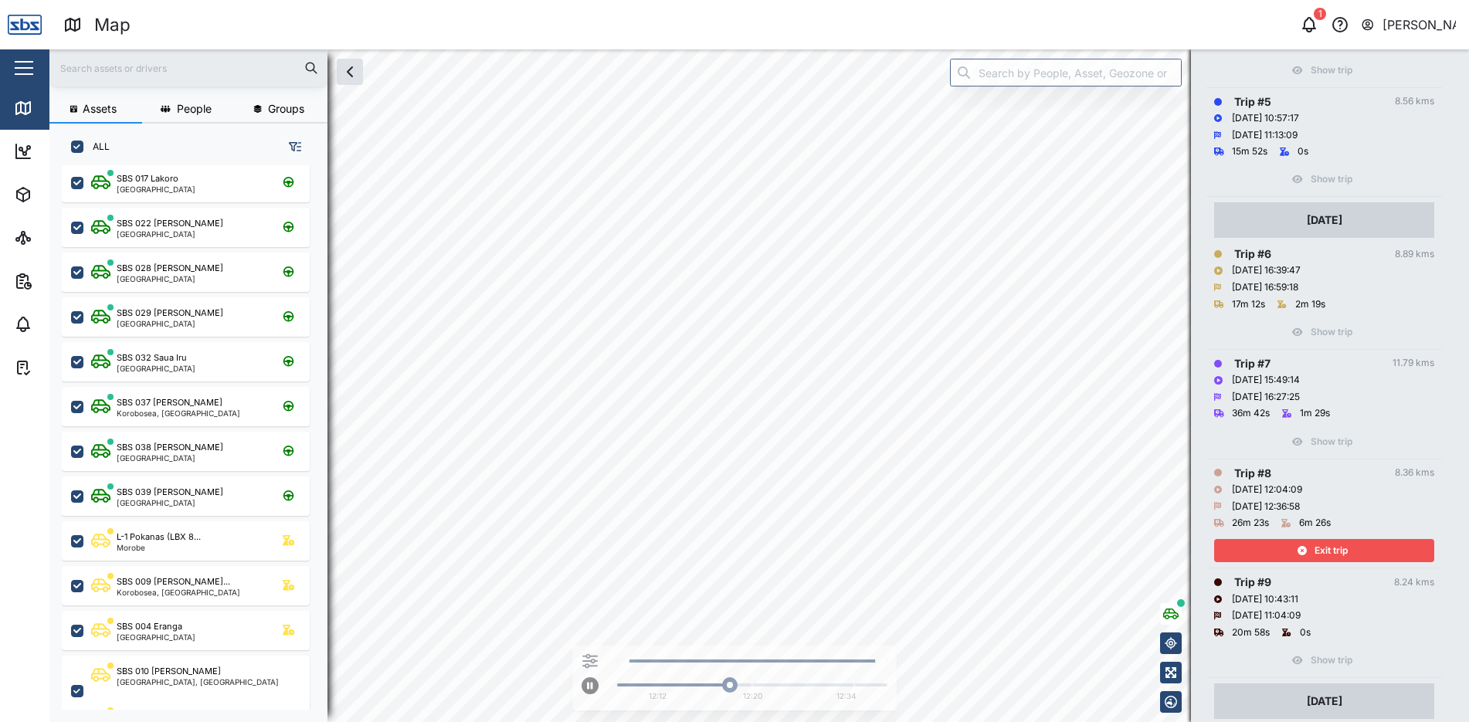
click at [1330, 552] on span "Exit trip" at bounding box center [1331, 551] width 33 height 22
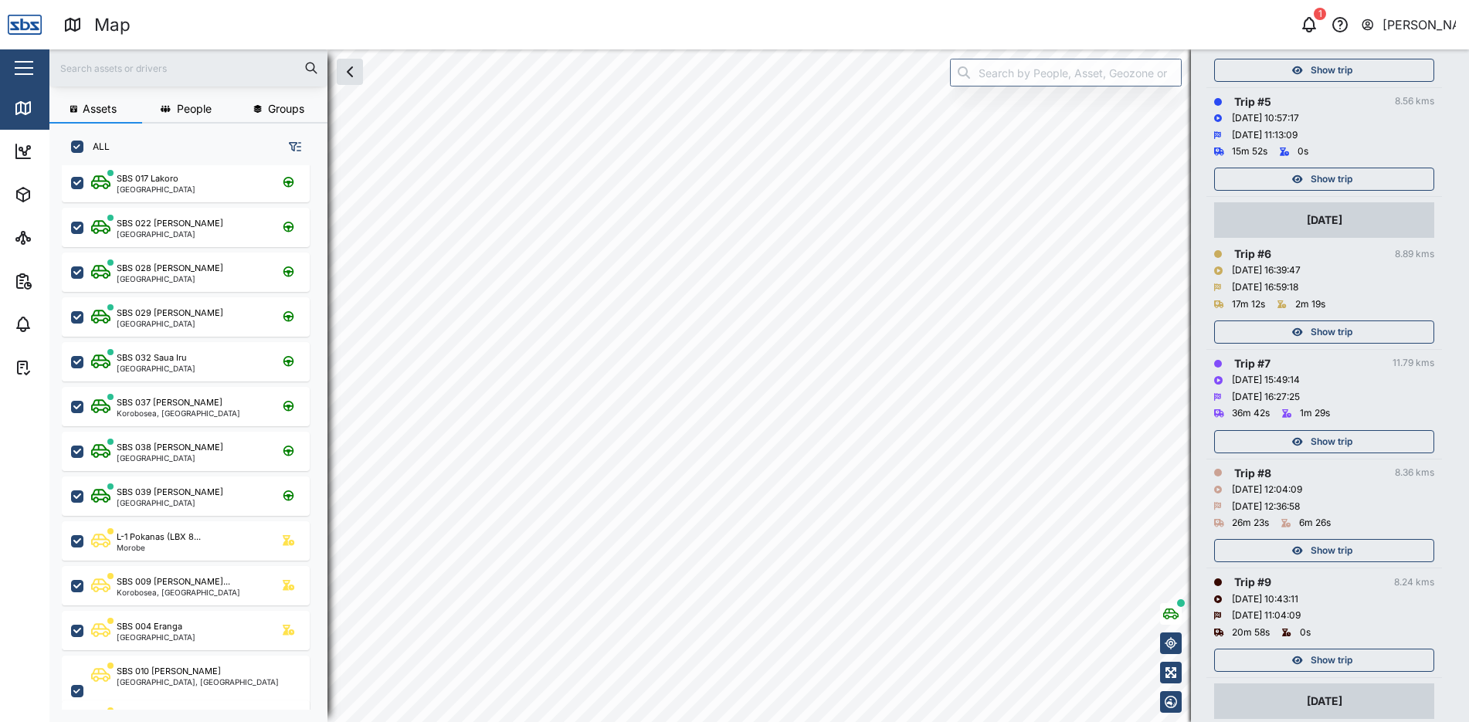
click at [1314, 433] on span "Show trip" at bounding box center [1332, 442] width 42 height 22
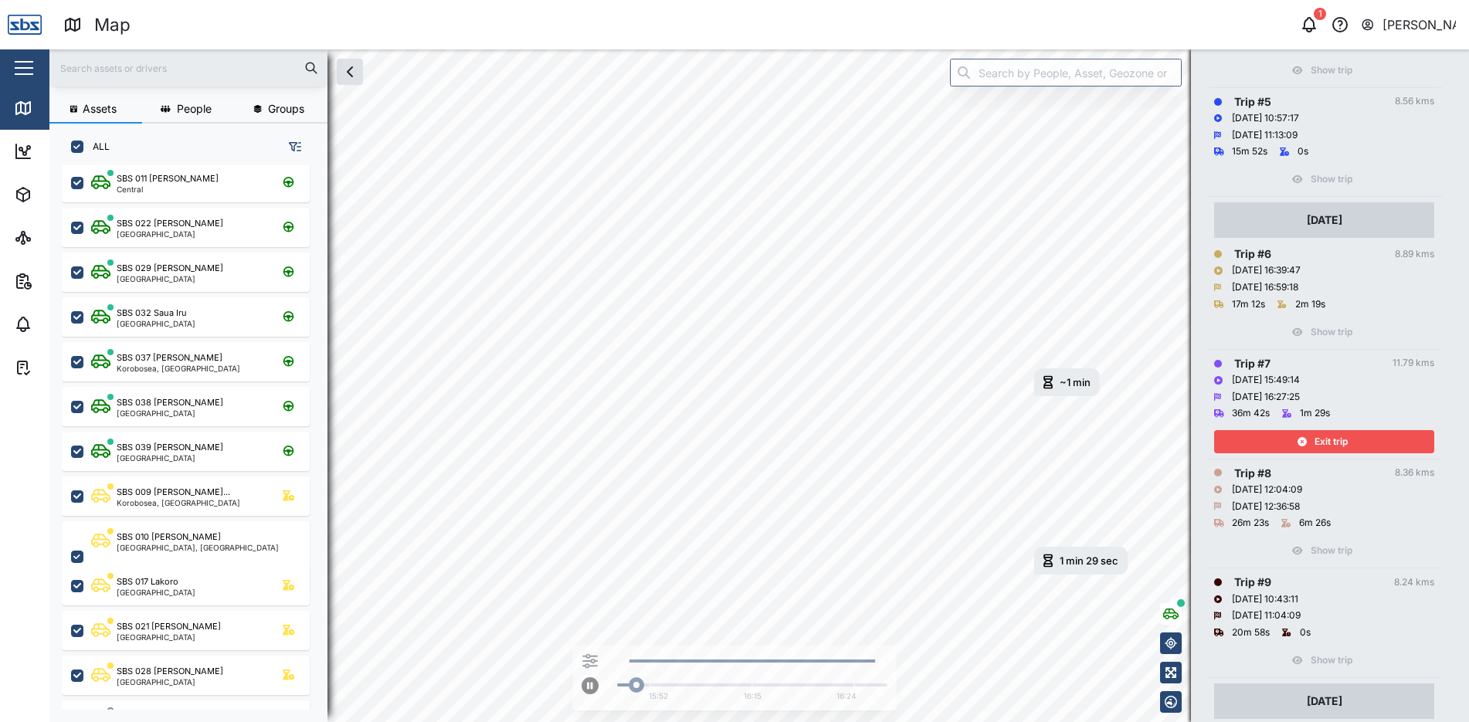
click at [1313, 435] on div "Exit trip" at bounding box center [1322, 442] width 201 height 22
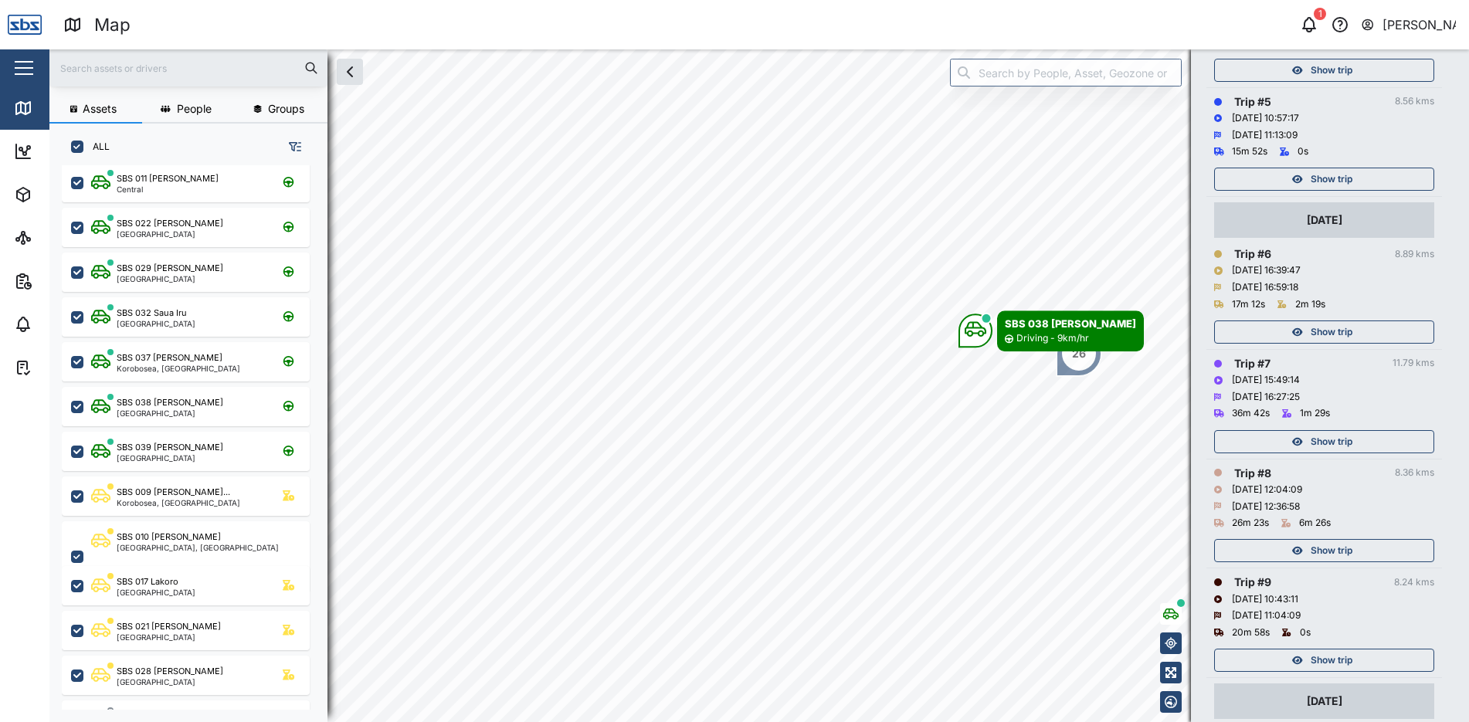
click at [1312, 332] on span "Show trip" at bounding box center [1332, 332] width 42 height 22
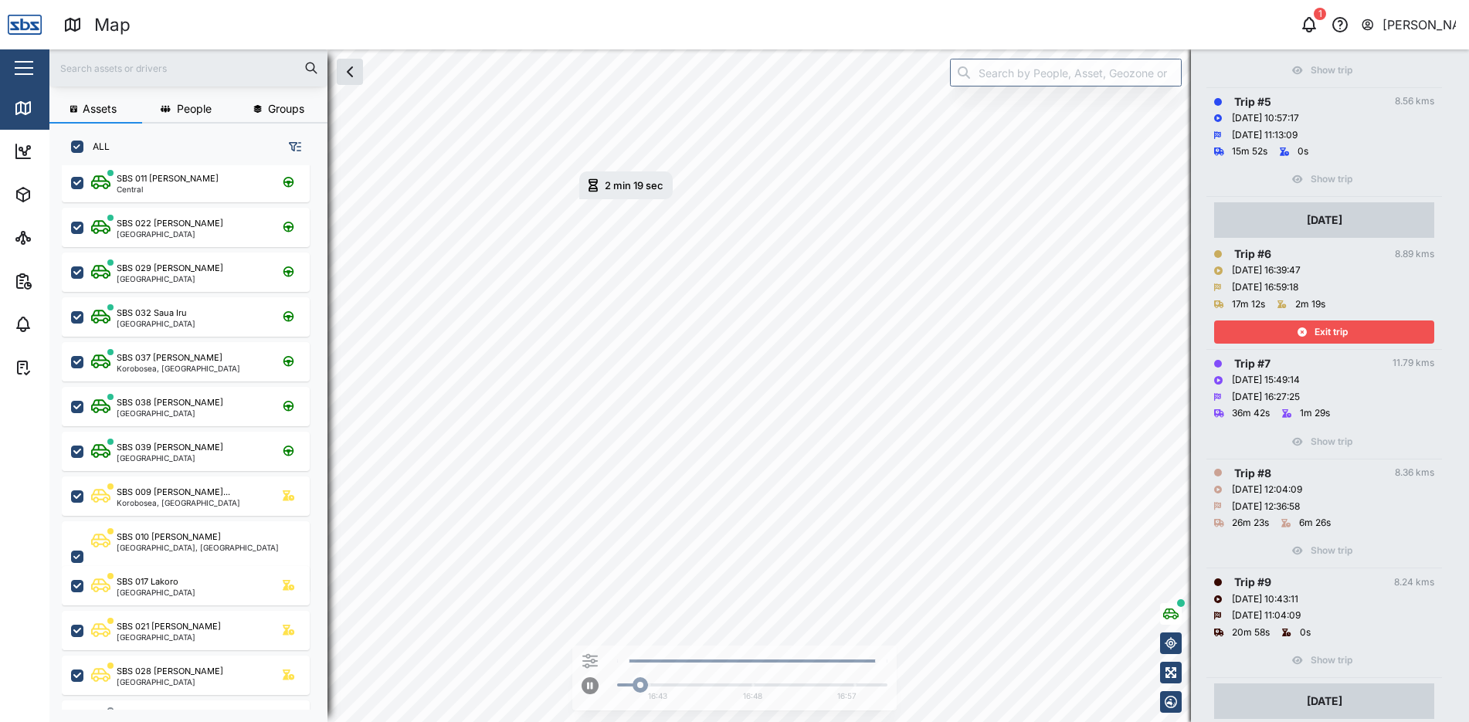
click at [1312, 332] on div "Exit trip" at bounding box center [1322, 332] width 201 height 22
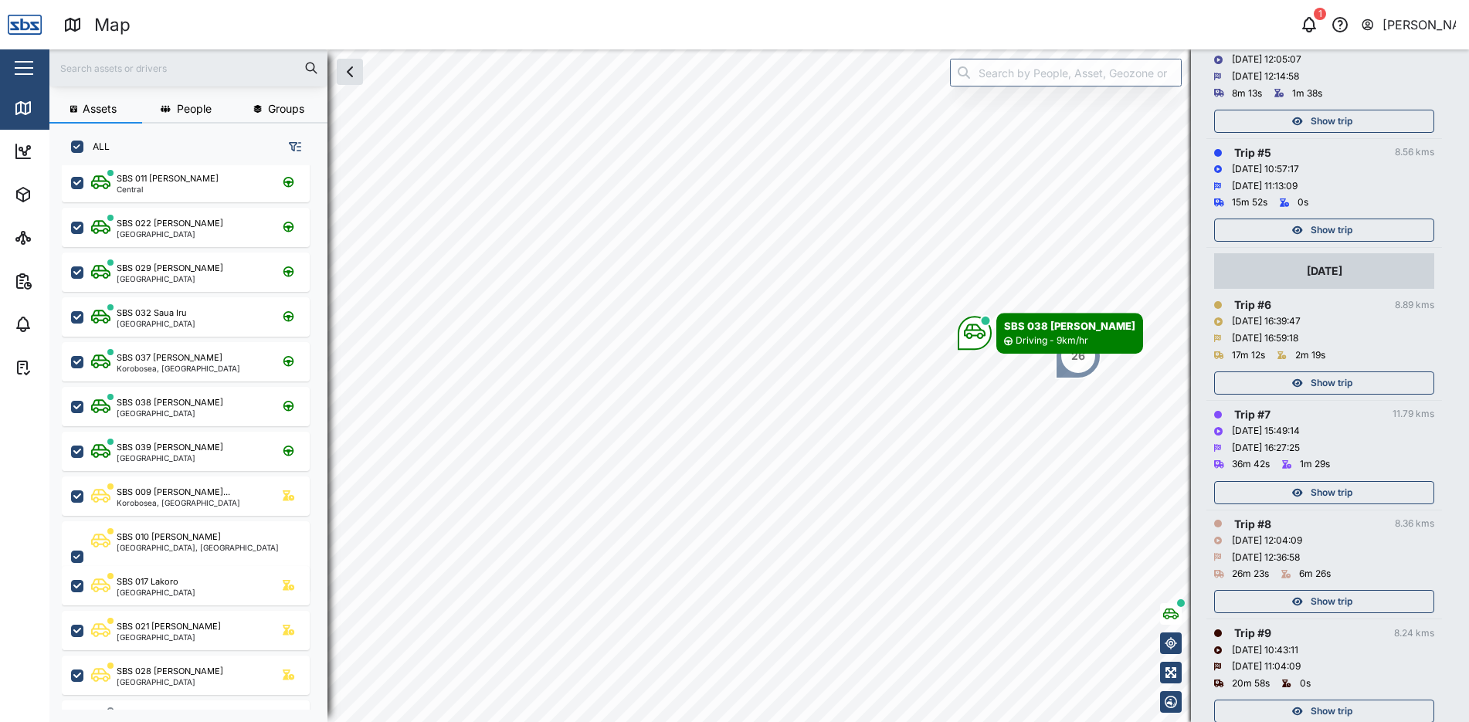
scroll to position [618, 0]
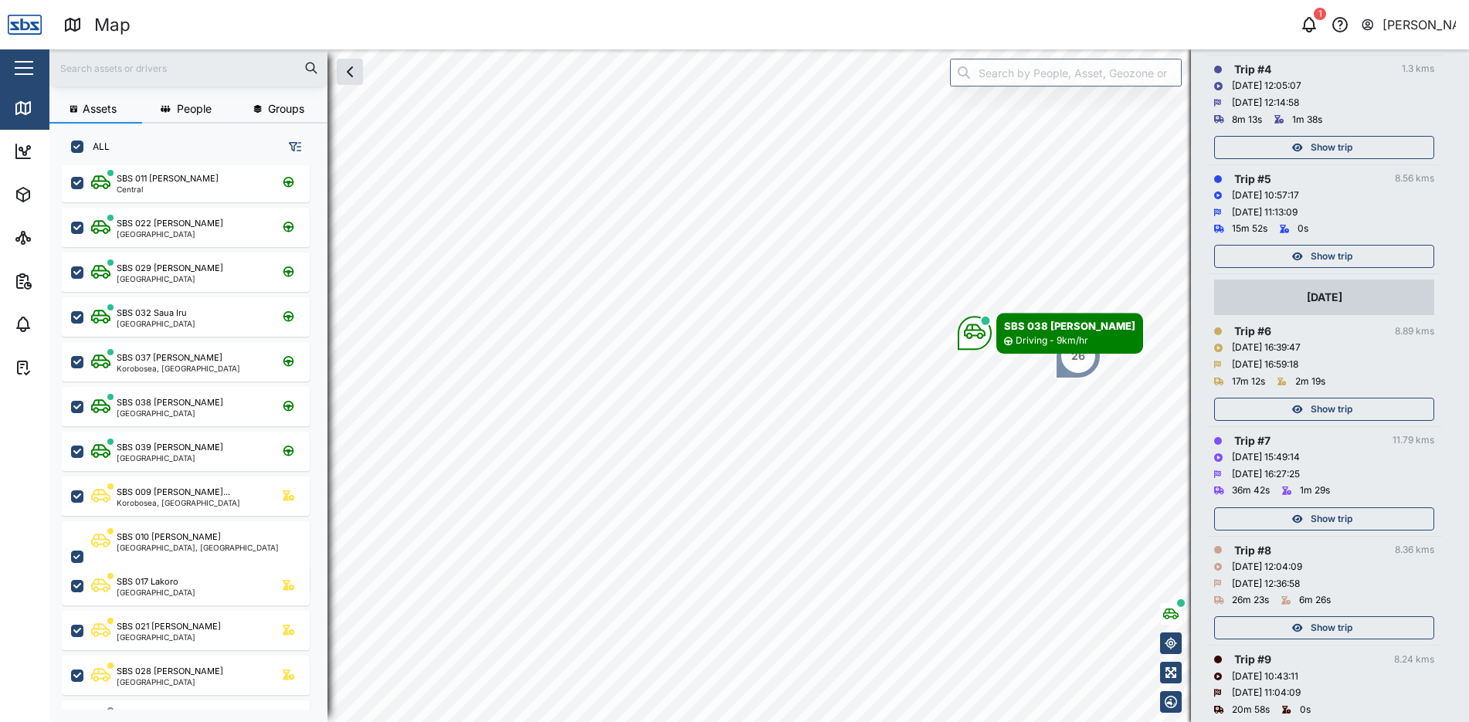
click at [1322, 251] on span "Show trip" at bounding box center [1332, 257] width 42 height 22
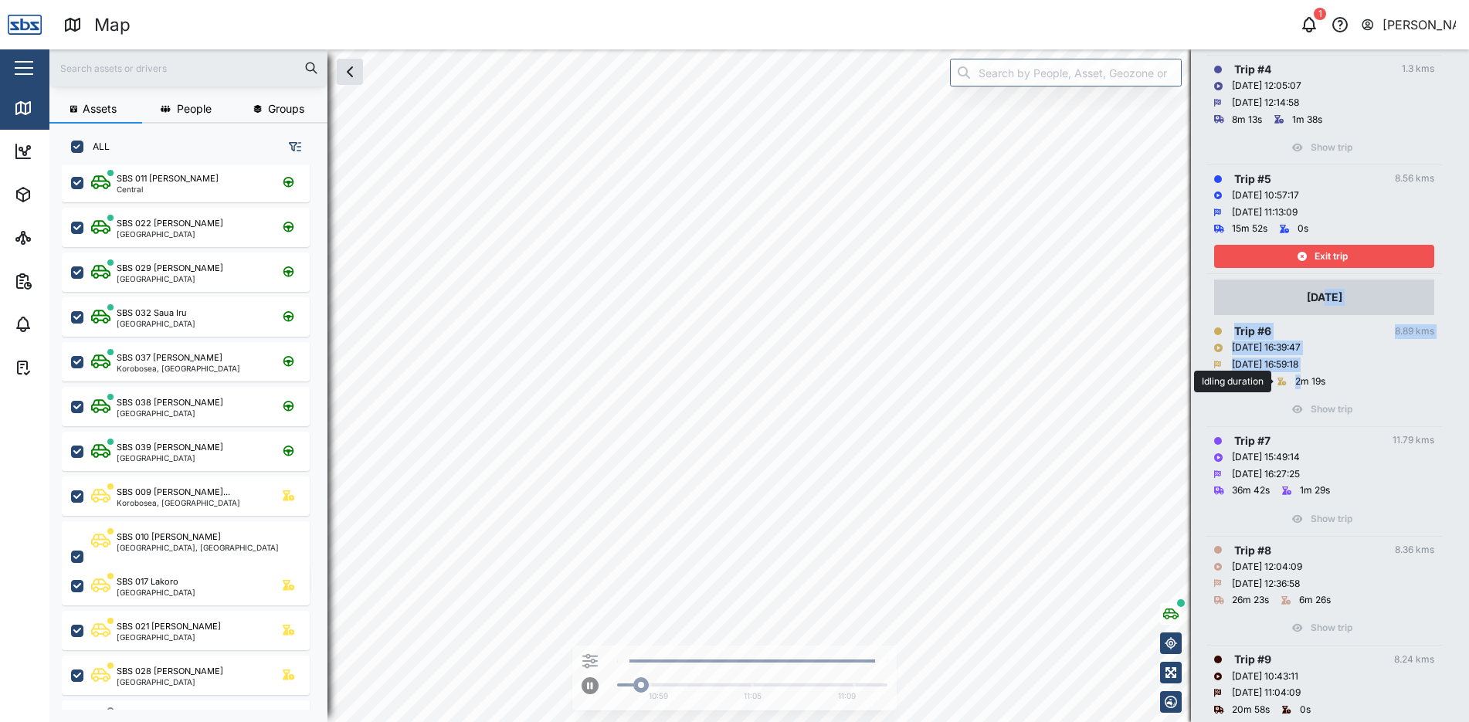
drag, startPoint x: 1309, startPoint y: 298, endPoint x: 1300, endPoint y: 382, distance: 84.7
click at [1300, 382] on div "[DATE] Trip # 6 8.89 kms [DATE] 16:39:47 [DATE] 16:59:18 17m 12s 2m 19s Show tr…" at bounding box center [1324, 350] width 220 height 141
click at [1344, 254] on span "Exit trip" at bounding box center [1331, 257] width 33 height 22
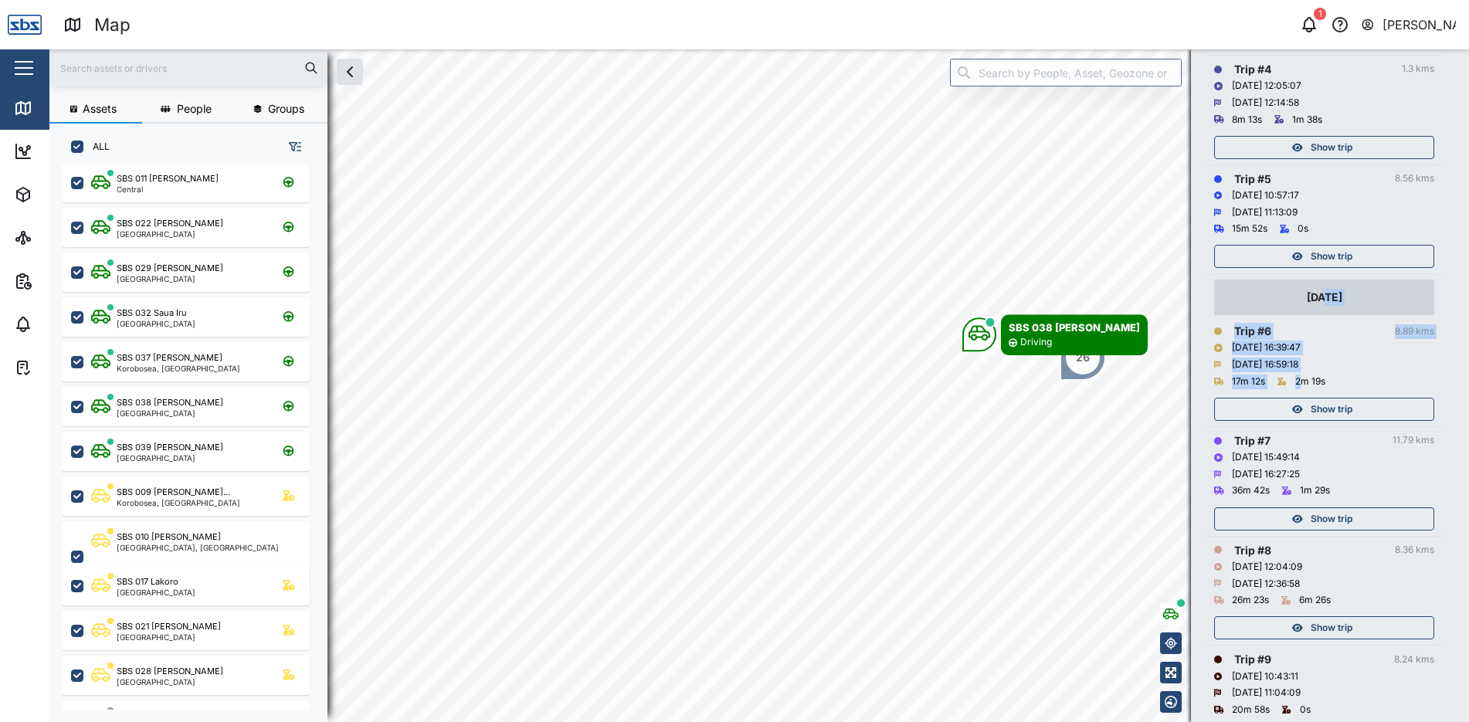
click at [1322, 407] on span "Show trip" at bounding box center [1332, 410] width 42 height 22
click at [1322, 407] on div "Show trip" at bounding box center [1324, 405] width 220 height 31
click at [1319, 260] on span "Show trip" at bounding box center [1332, 257] width 42 height 22
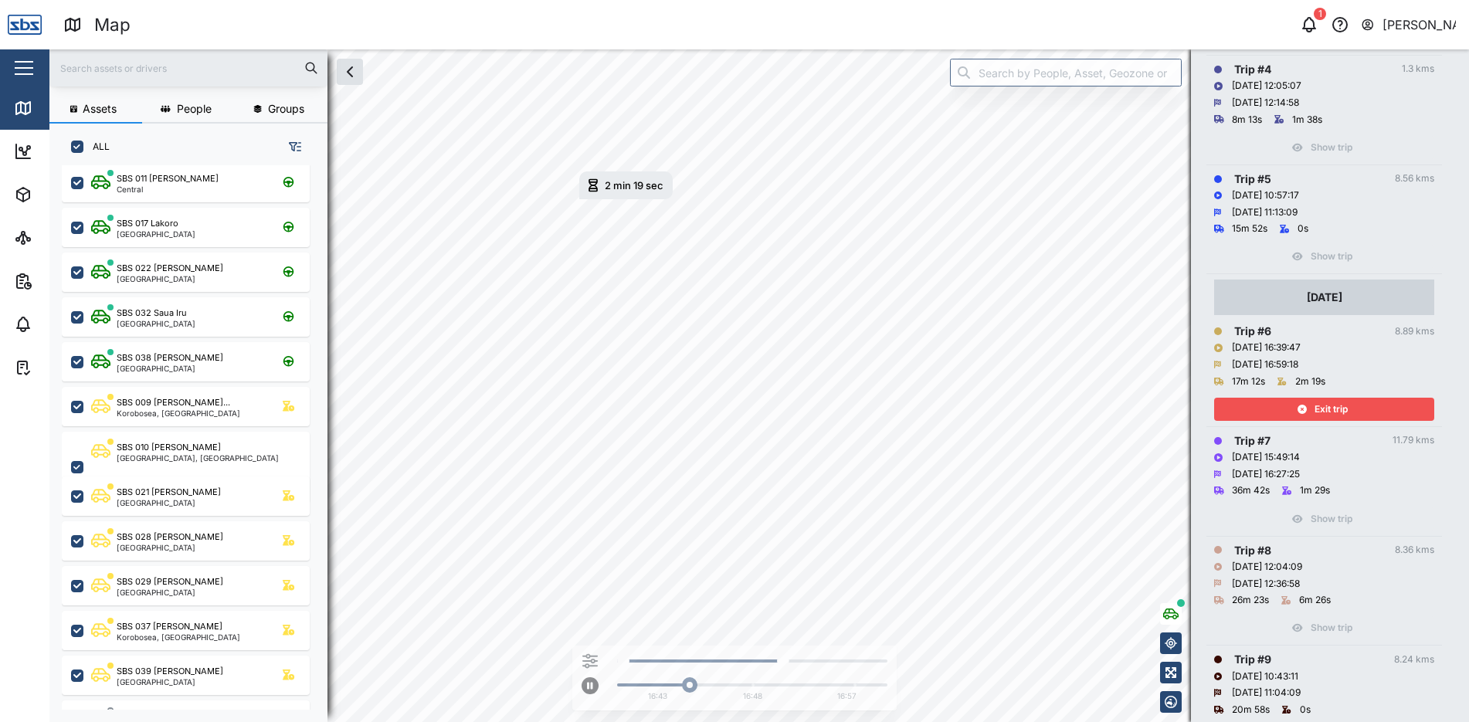
click at [1345, 405] on span "Exit trip" at bounding box center [1331, 410] width 33 height 22
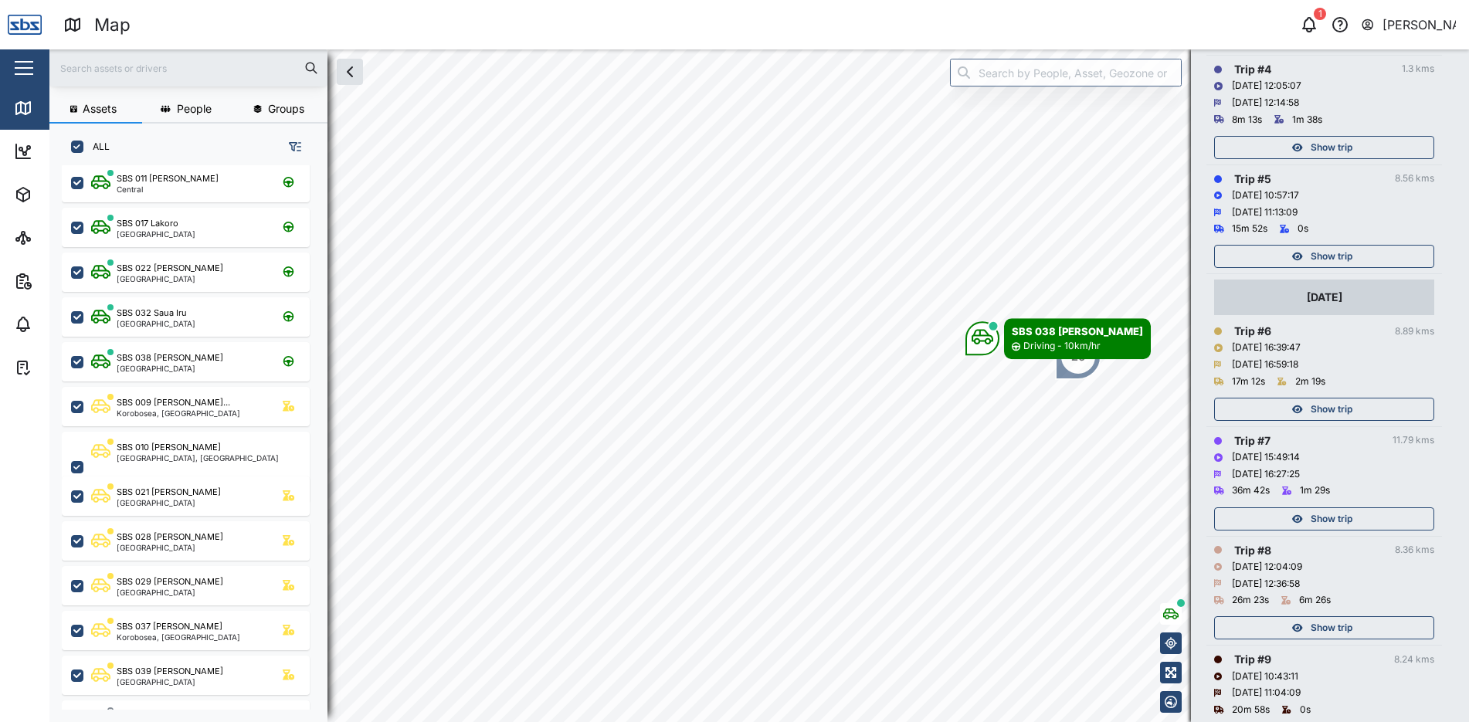
click at [1342, 263] on span "Show trip" at bounding box center [1332, 257] width 42 height 22
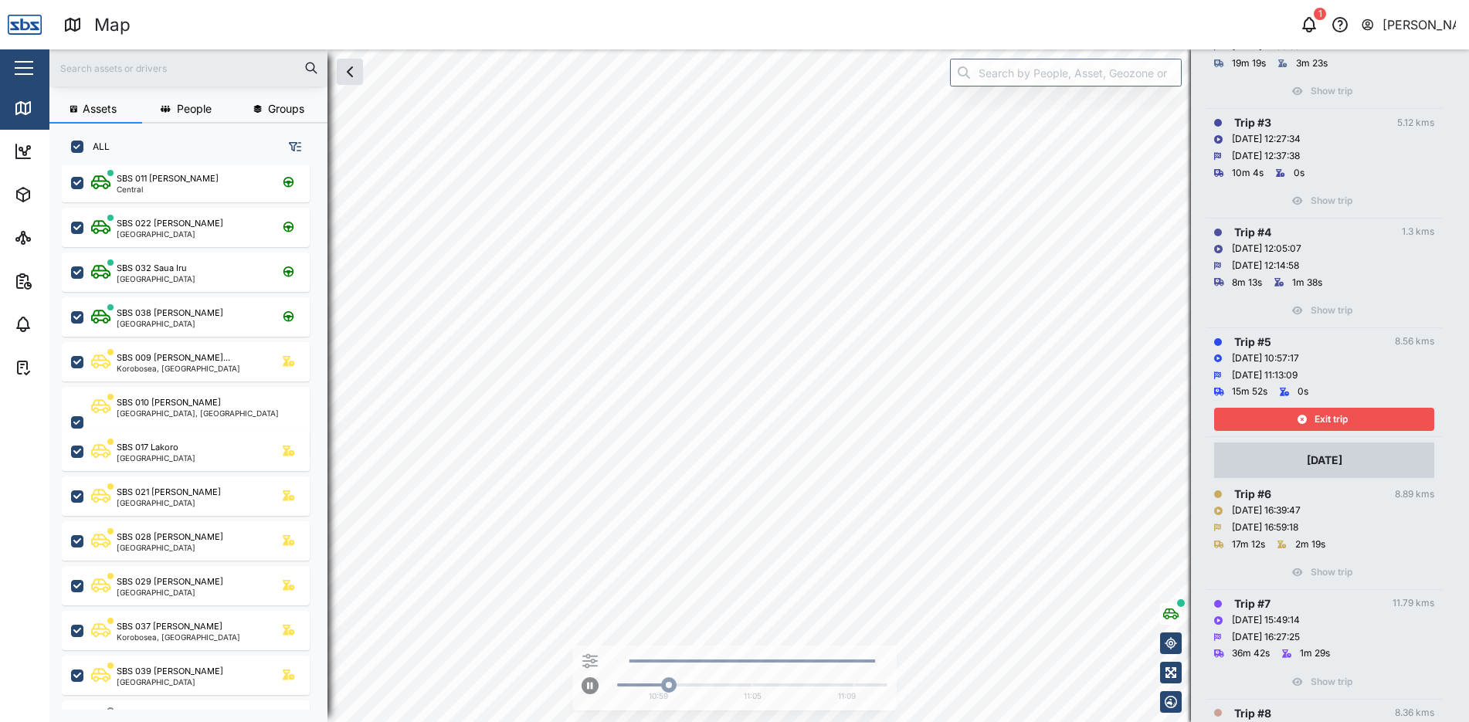
scroll to position [389, 0]
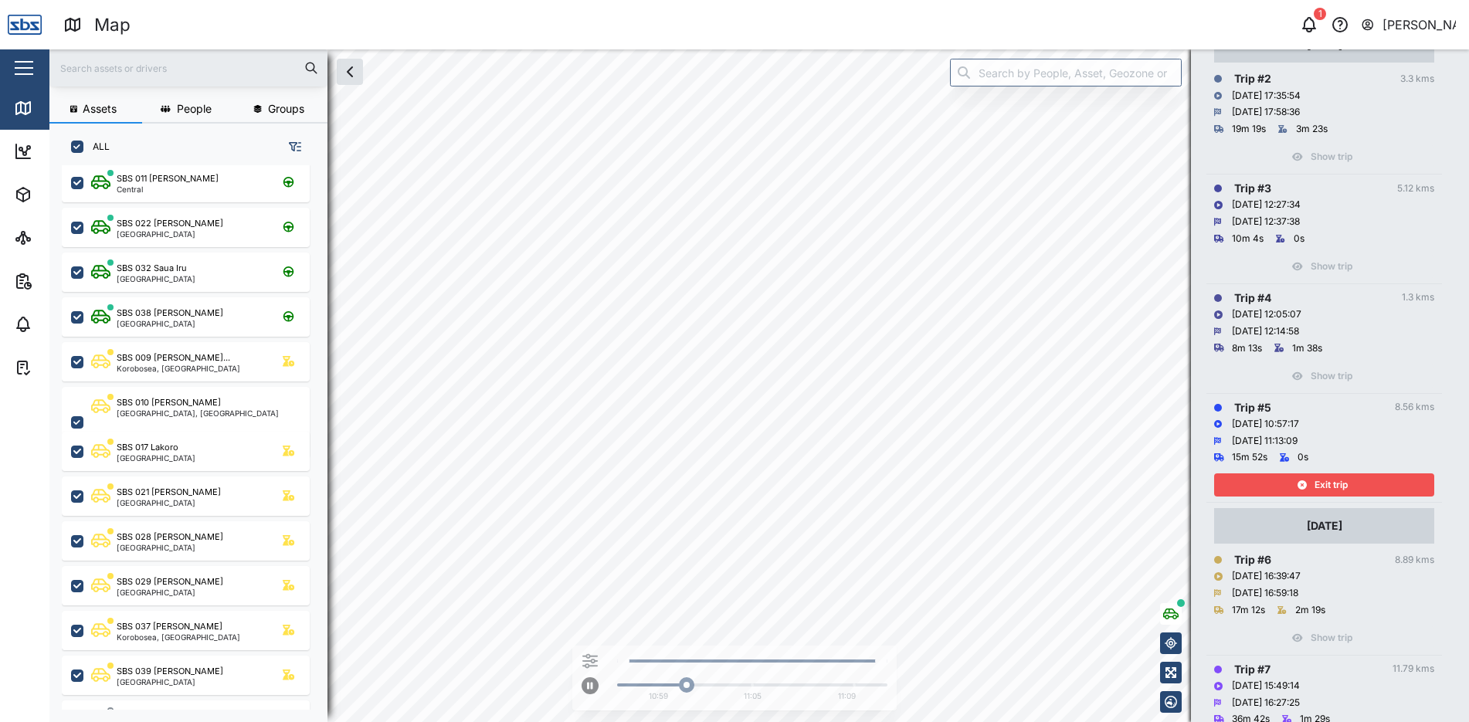
click at [1313, 483] on div "Exit trip" at bounding box center [1322, 485] width 201 height 22
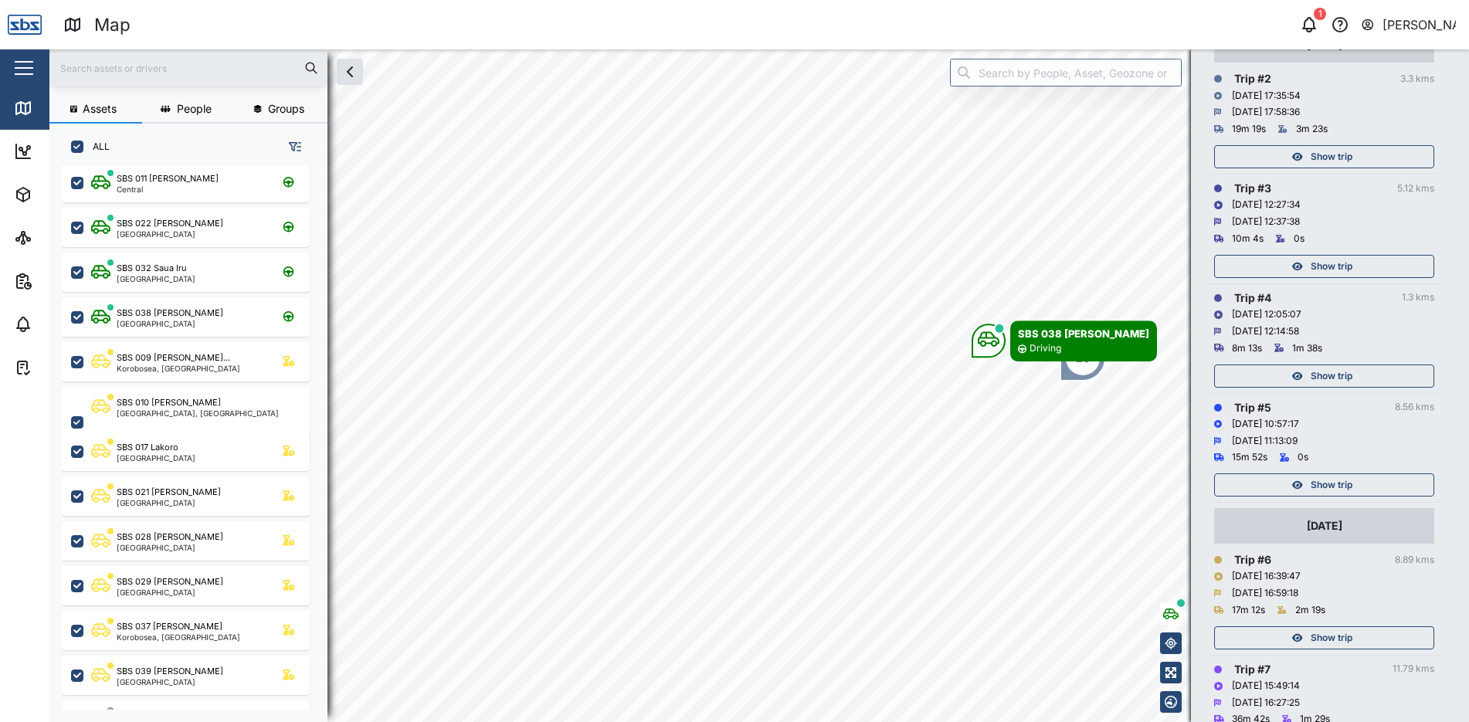
click at [1321, 374] on span "Show trip" at bounding box center [1332, 376] width 42 height 22
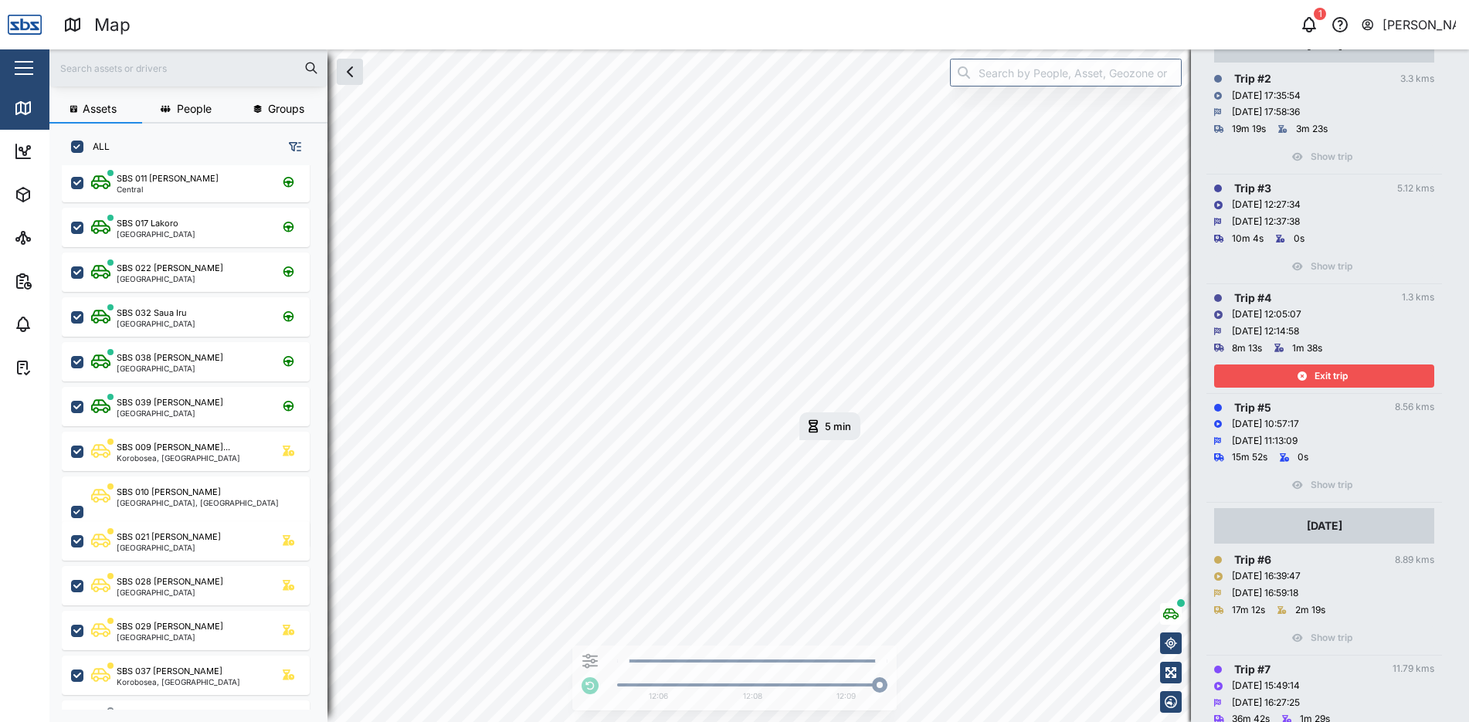
click at [1344, 374] on span "Exit trip" at bounding box center [1331, 376] width 33 height 22
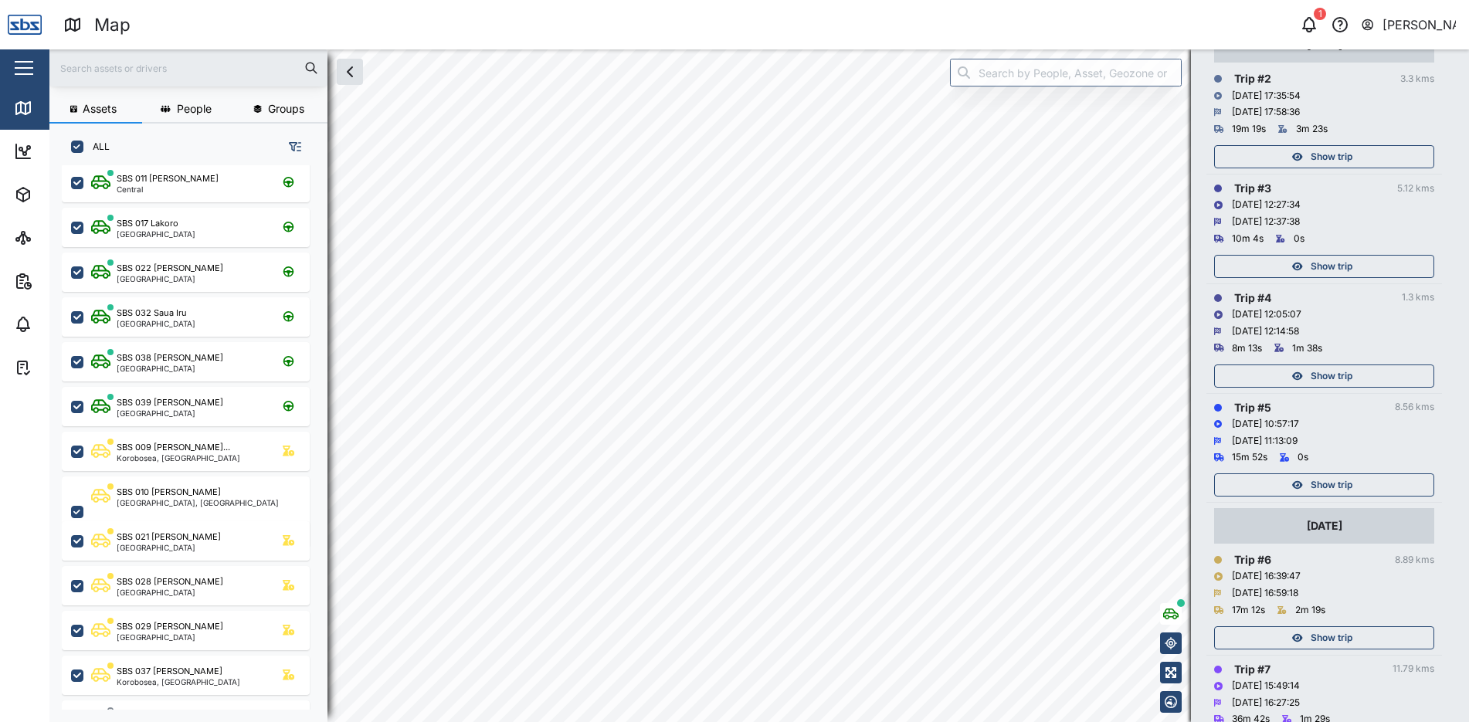
click at [1339, 259] on span "Show trip" at bounding box center [1332, 267] width 42 height 22
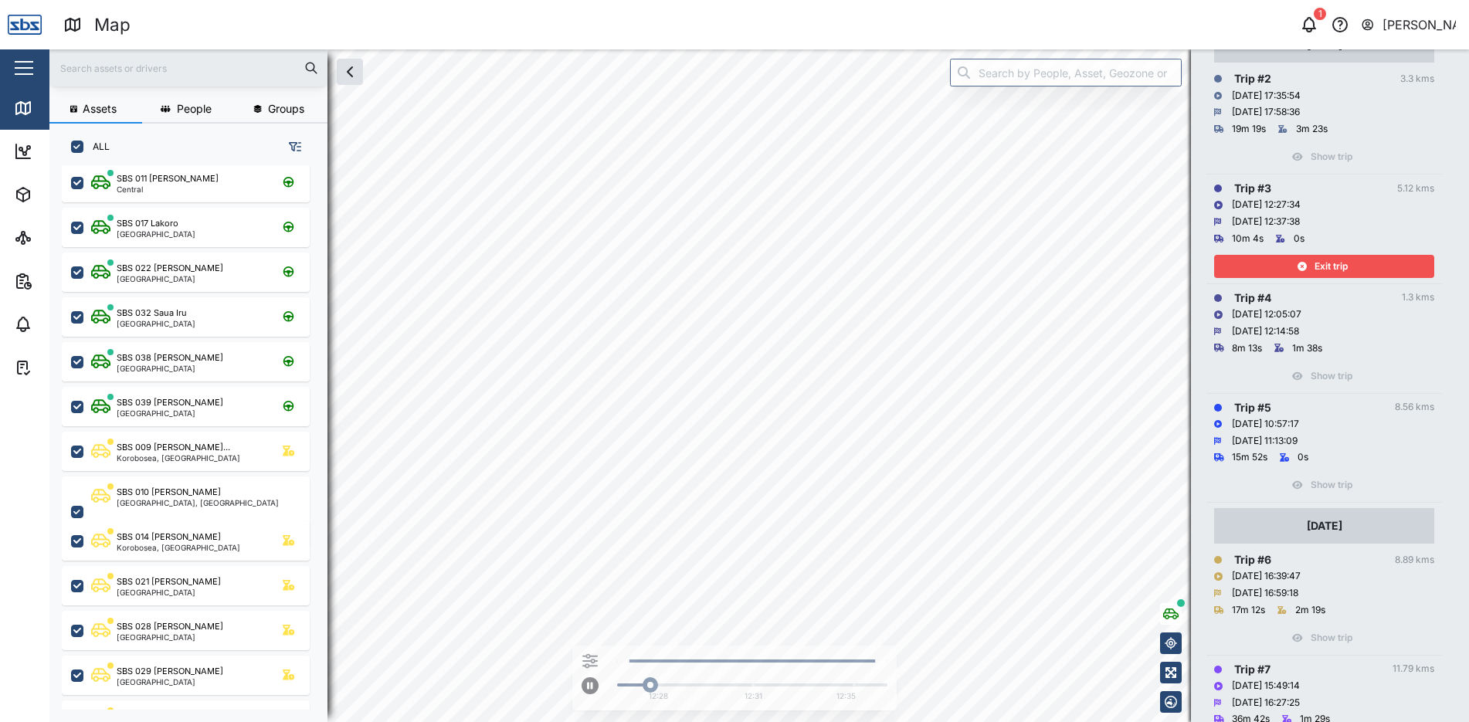
click at [1339, 259] on span "Exit trip" at bounding box center [1331, 267] width 33 height 22
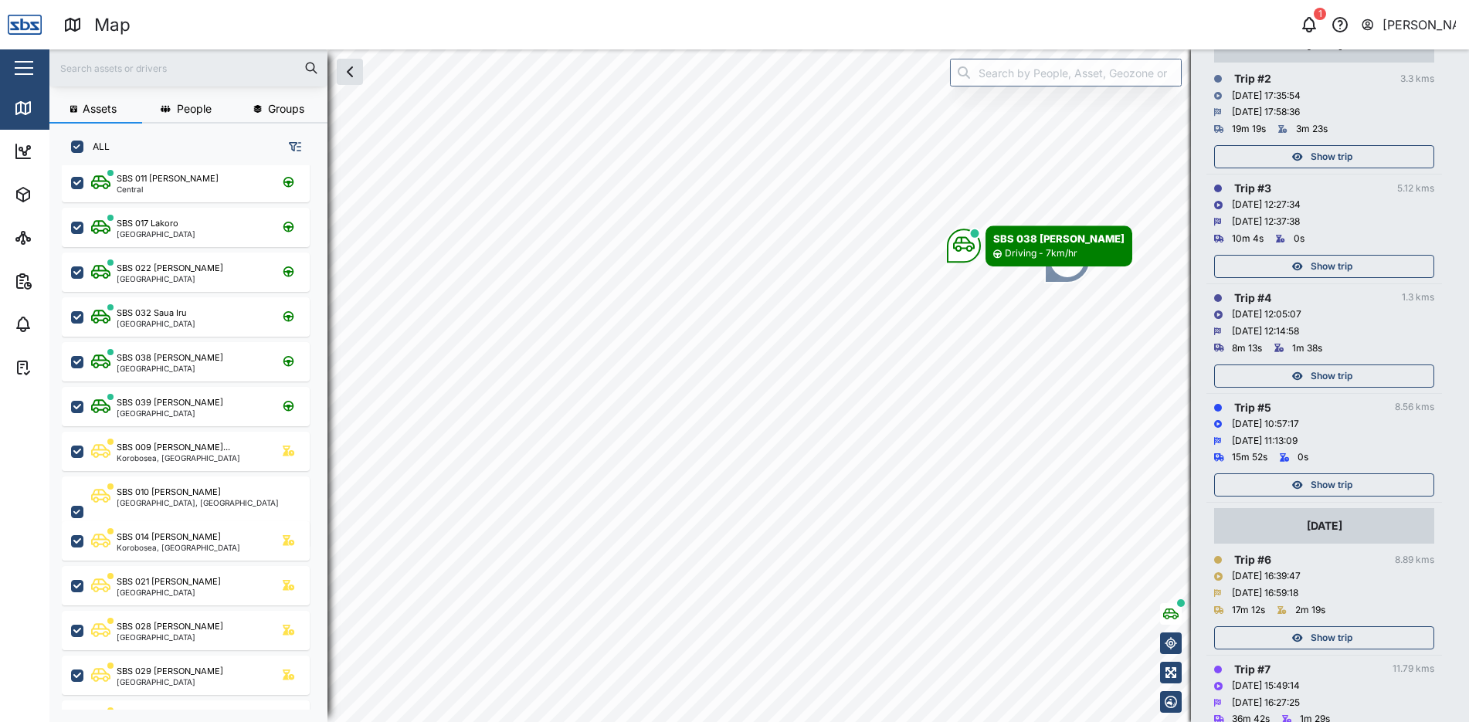
click at [1338, 161] on span "Show trip" at bounding box center [1332, 157] width 42 height 22
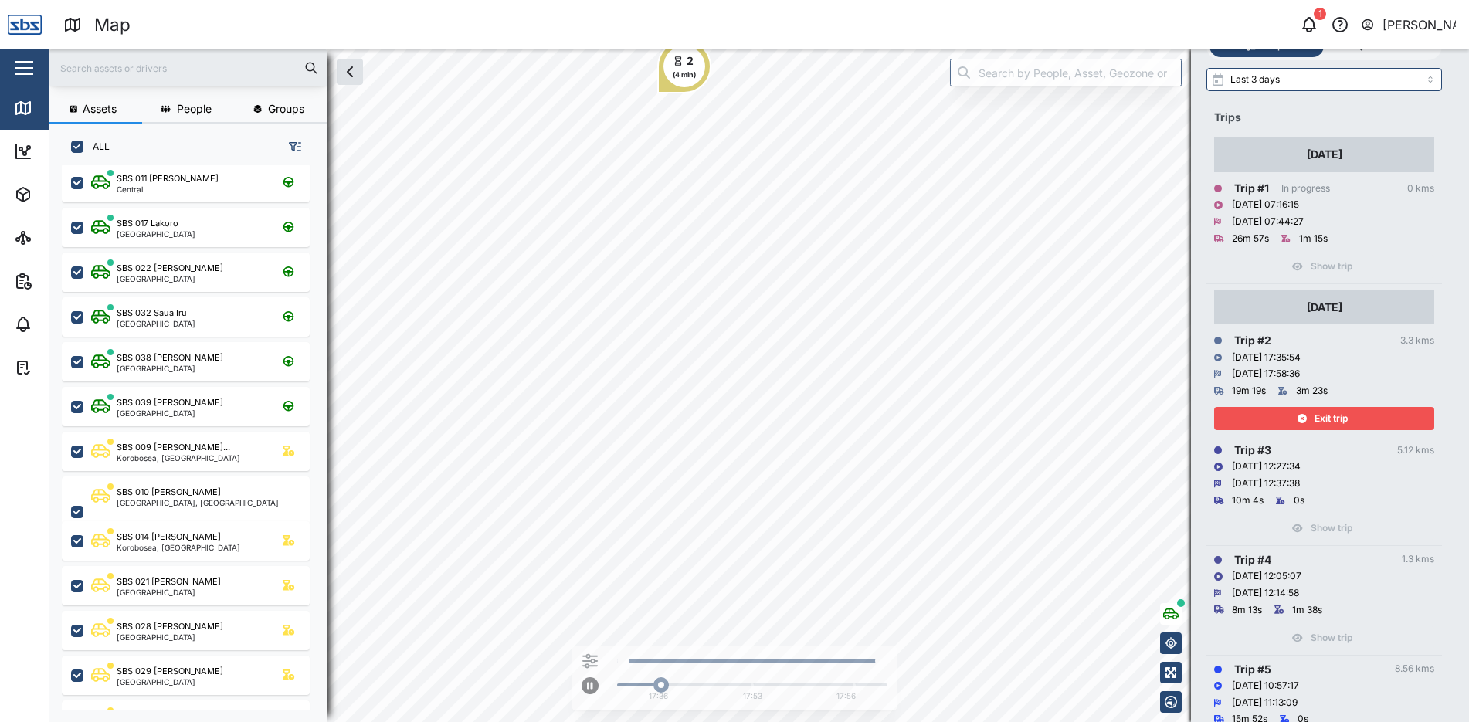
scroll to position [80, 0]
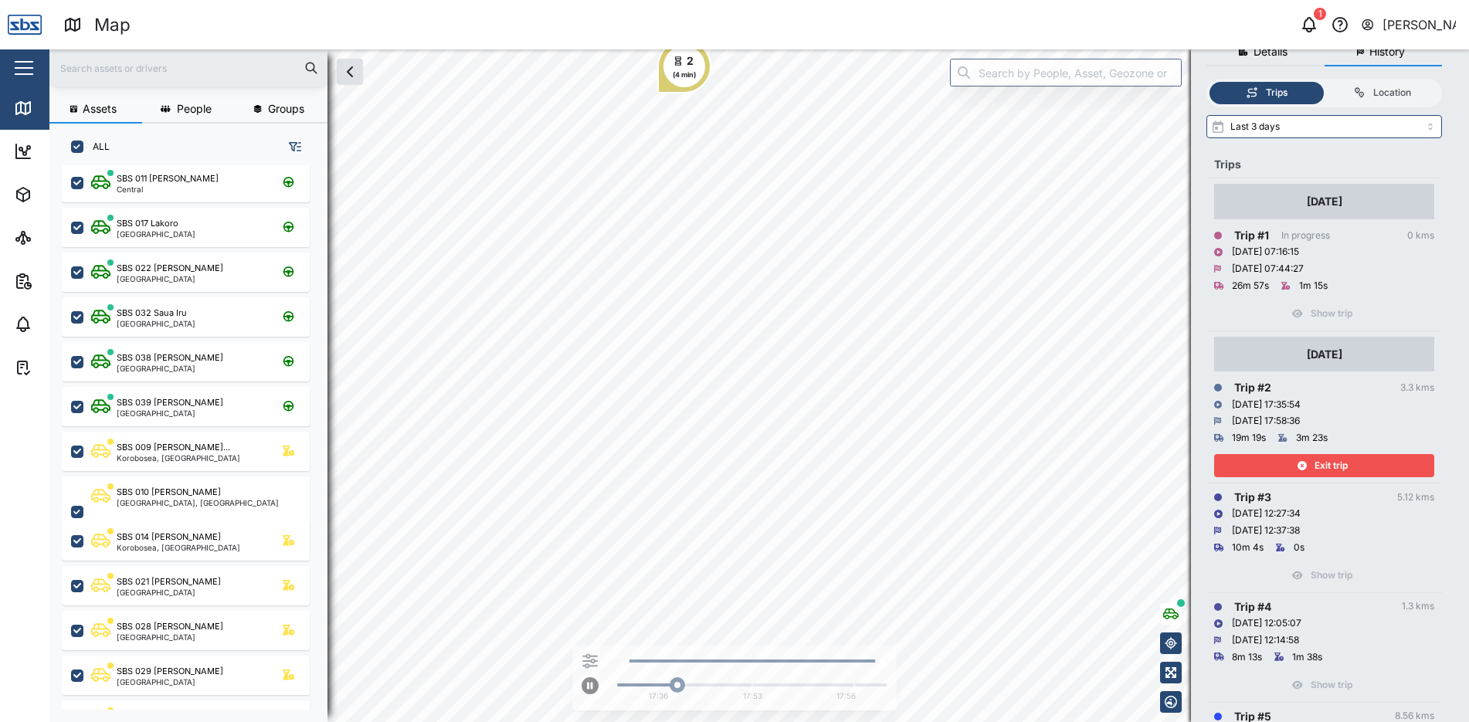
click at [1332, 464] on span "Exit trip" at bounding box center [1331, 466] width 33 height 22
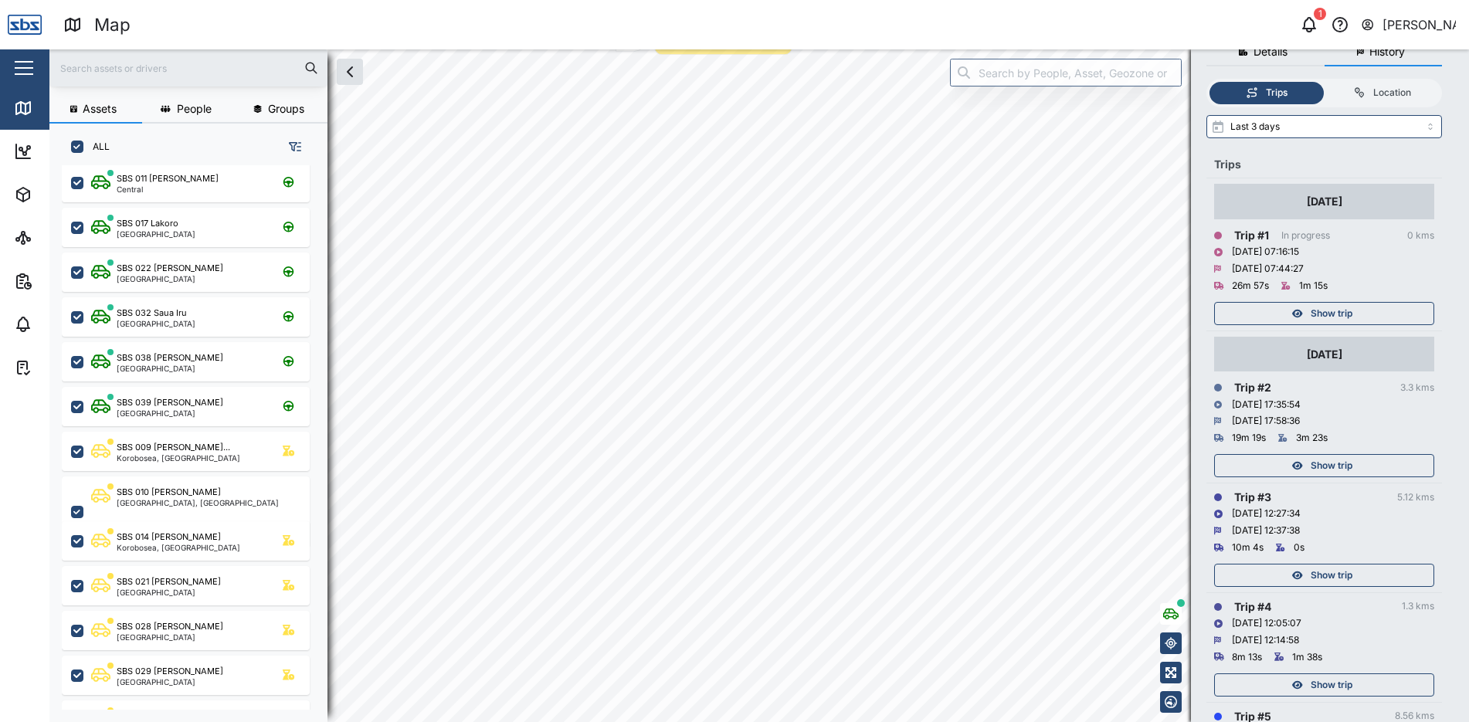
click at [1325, 308] on span "Show trip" at bounding box center [1332, 314] width 42 height 22
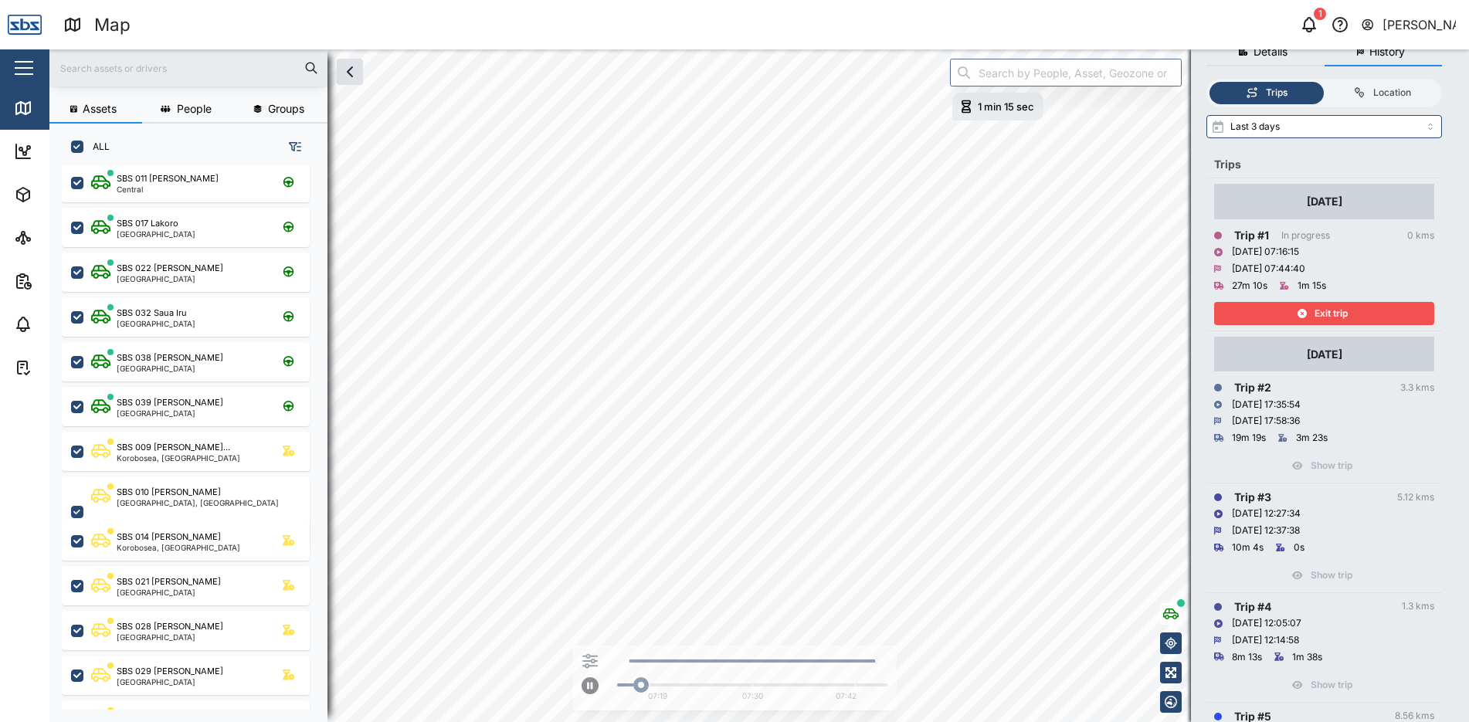
click at [1325, 308] on span "Exit trip" at bounding box center [1331, 314] width 33 height 22
